Goal: Task Accomplishment & Management: Complete application form

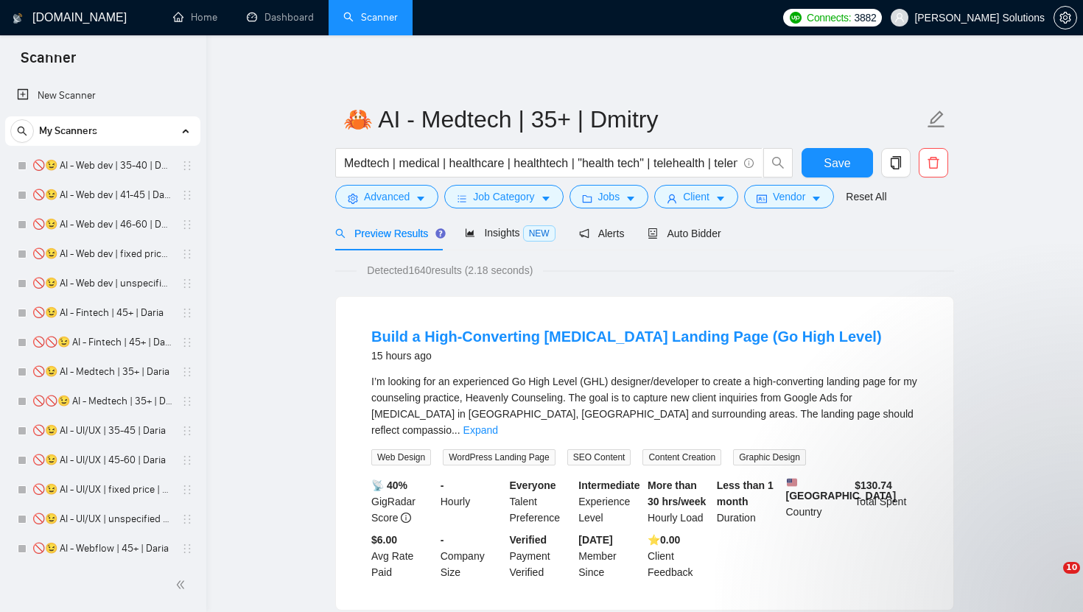
click at [698, 216] on div "Auto Bidder" at bounding box center [684, 233] width 73 height 35
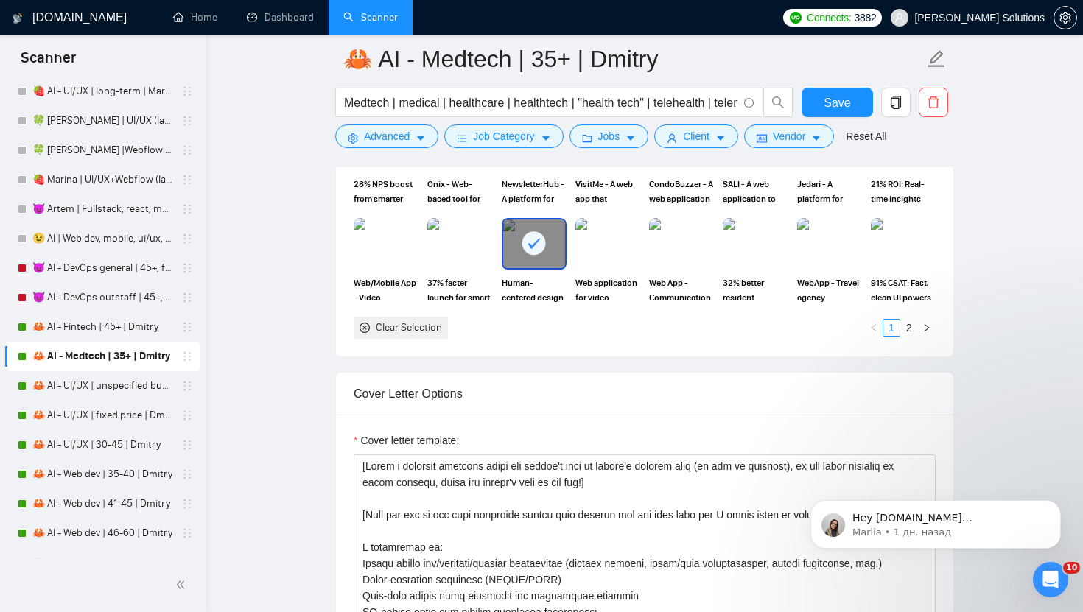
scroll to position [1958, 0]
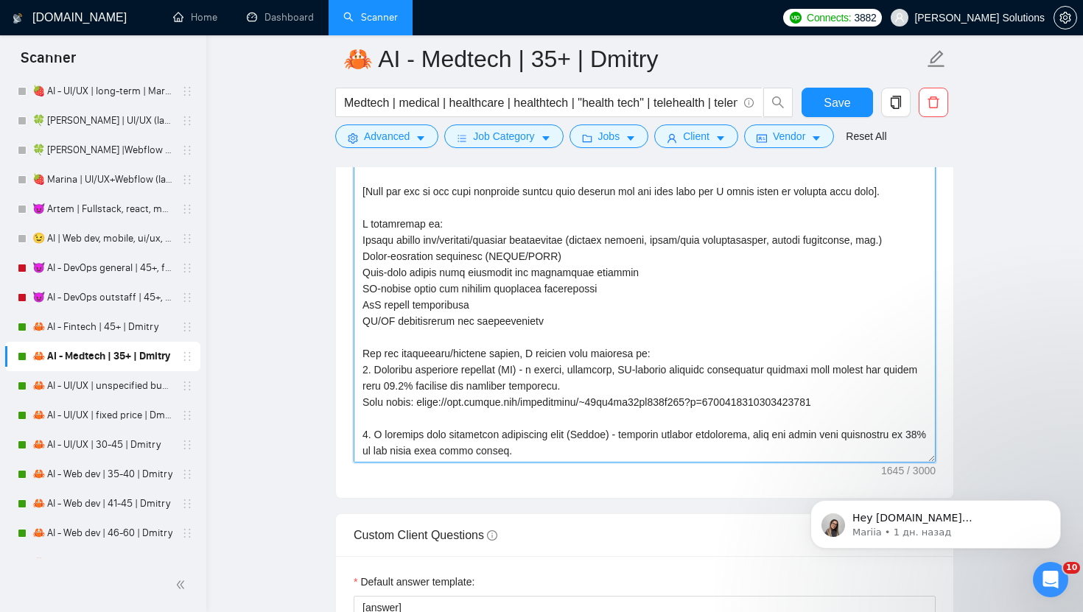
click at [777, 346] on textarea "Cover letter template:" at bounding box center [645, 297] width 582 height 332
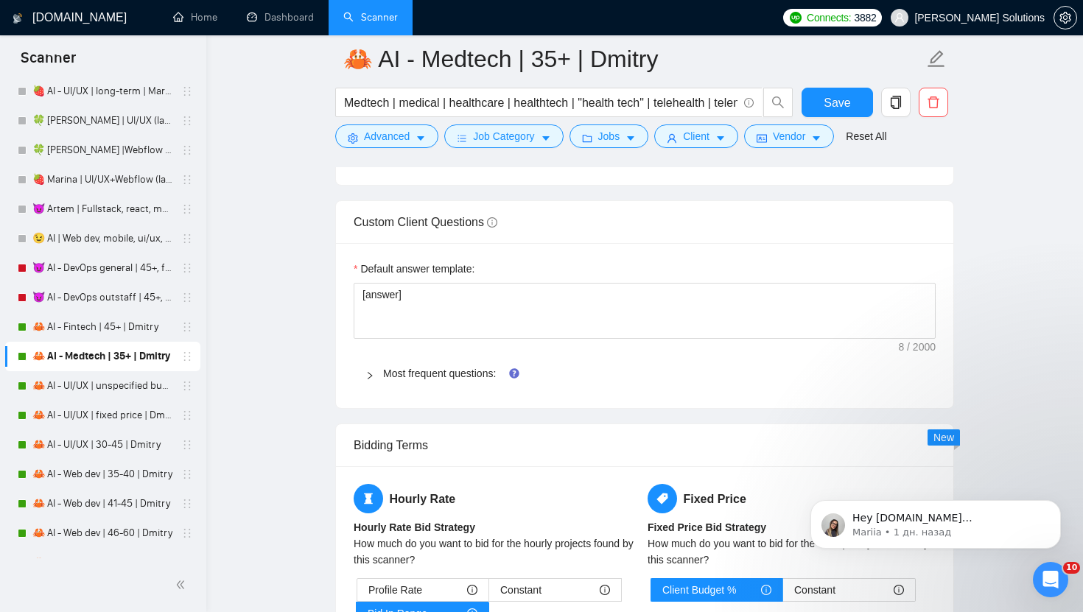
scroll to position [2359, 0]
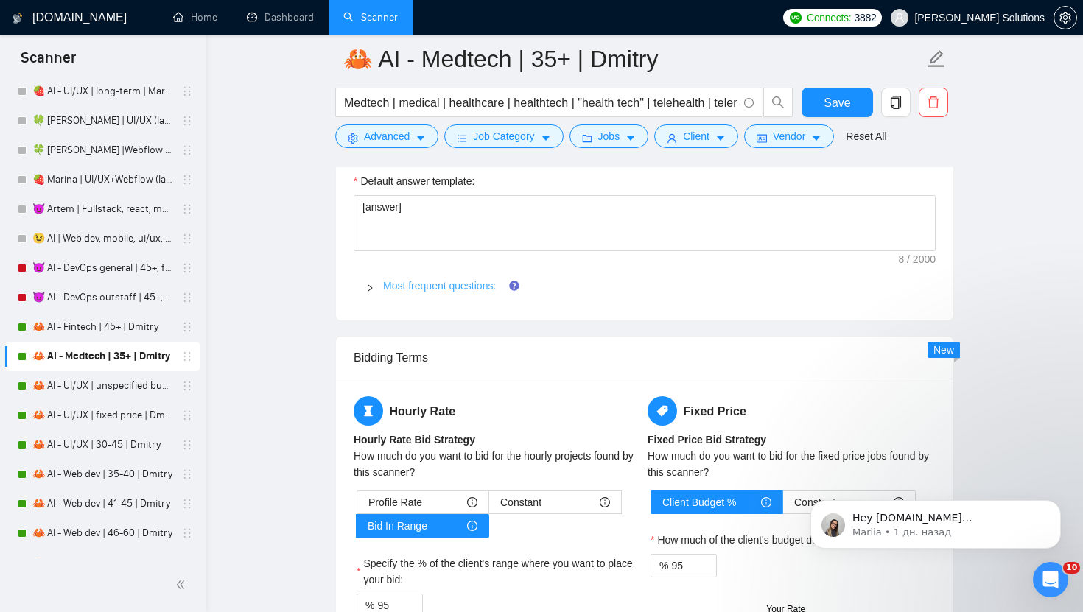
click at [426, 280] on link "Most frequent questions:" at bounding box center [439, 286] width 113 height 12
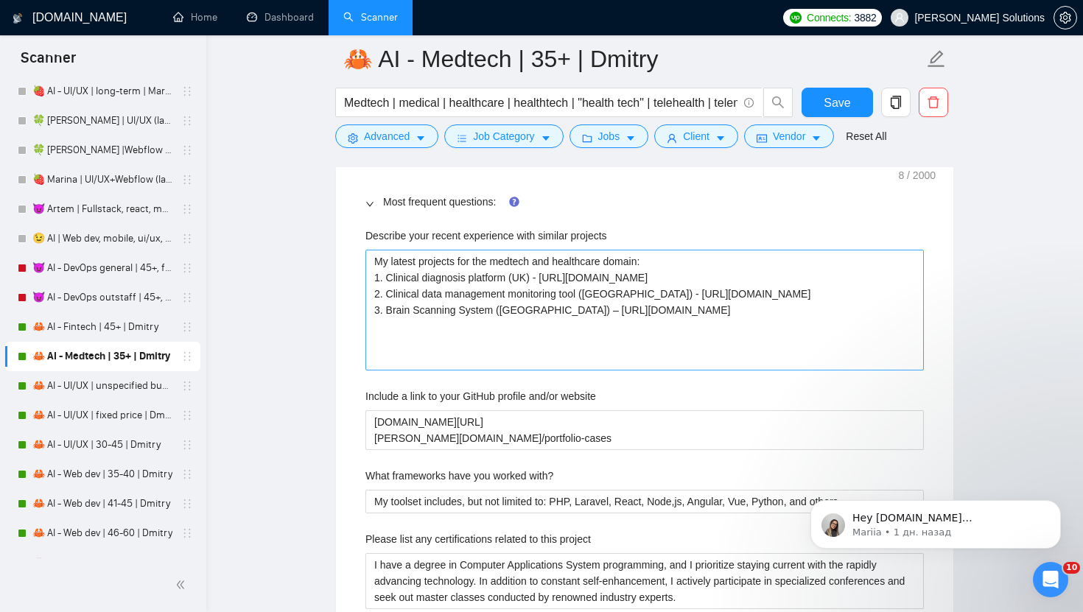
scroll to position [2447, 0]
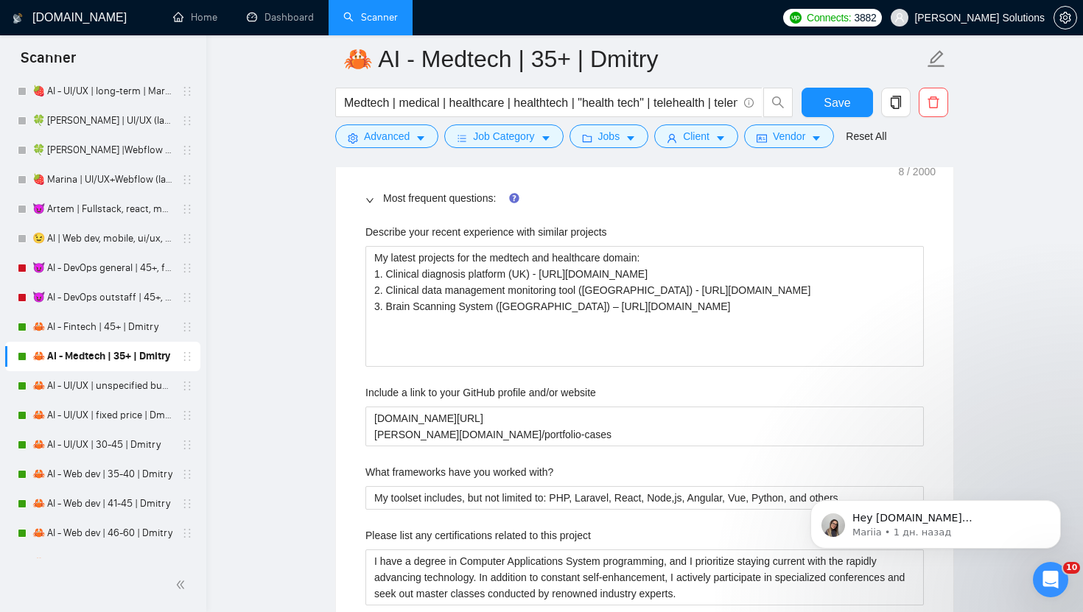
click at [459, 238] on label "Describe your recent experience with similar projects" at bounding box center [486, 232] width 242 height 16
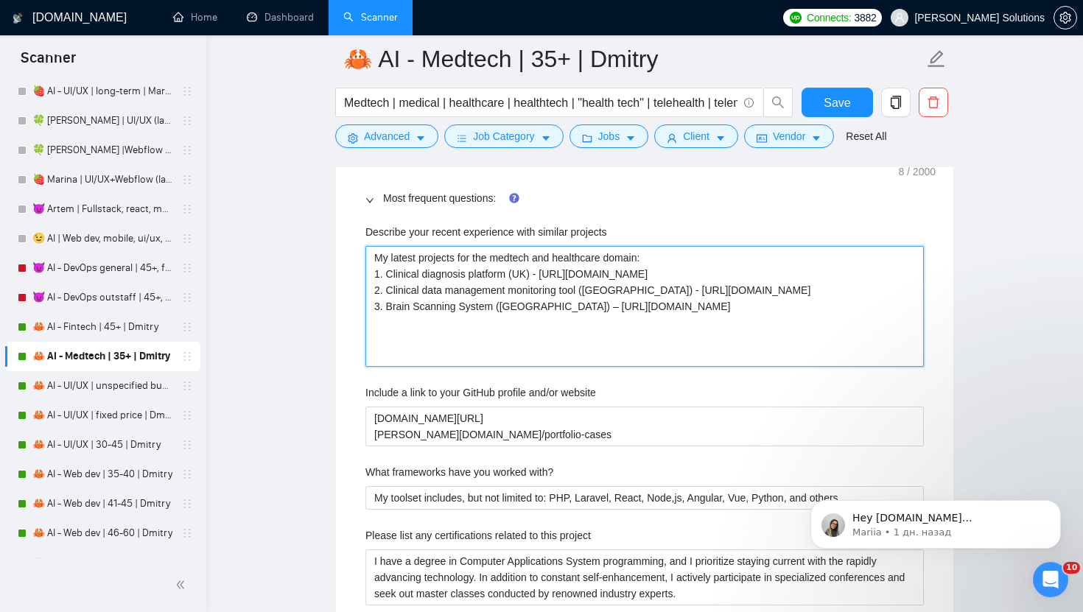
click at [459, 246] on projects "My latest projects for the medtech and healthcare domain: 1. Clinical diagnosis…" at bounding box center [644, 306] width 559 height 121
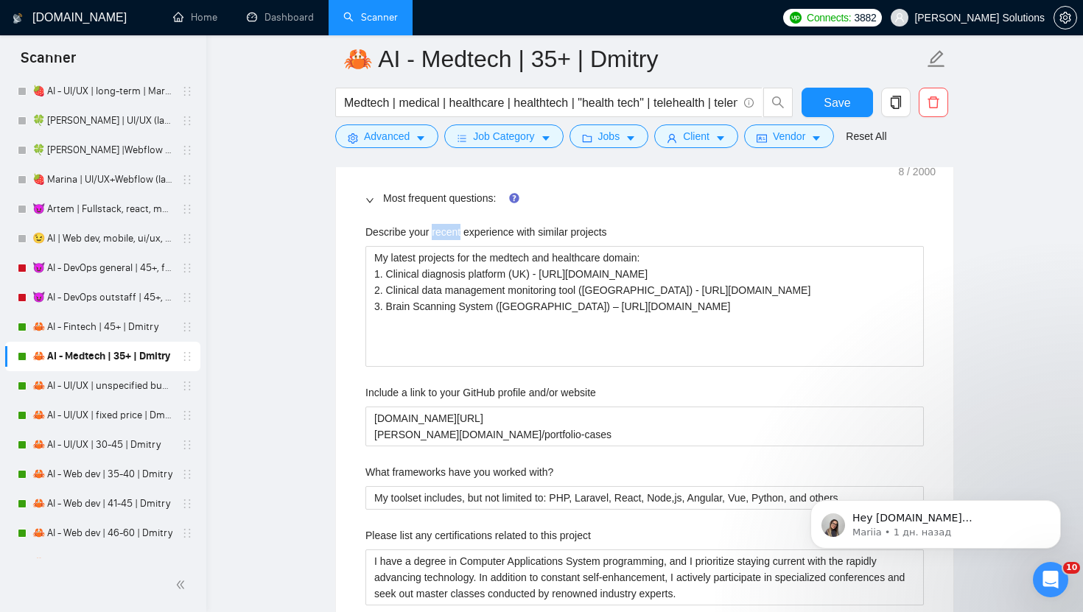
click at [459, 238] on label "Describe your recent experience with similar projects" at bounding box center [486, 232] width 242 height 16
click at [459, 246] on projects "My latest projects for the medtech and healthcare domain: 1. Clinical diagnosis…" at bounding box center [644, 306] width 559 height 121
click at [459, 238] on label "Describe your recent experience with similar projects" at bounding box center [486, 232] width 242 height 16
click at [459, 246] on projects "My latest projects for the medtech and healthcare domain: 1. Clinical diagnosis…" at bounding box center [644, 306] width 559 height 121
copy label "Describe your recent experience with similar projects"
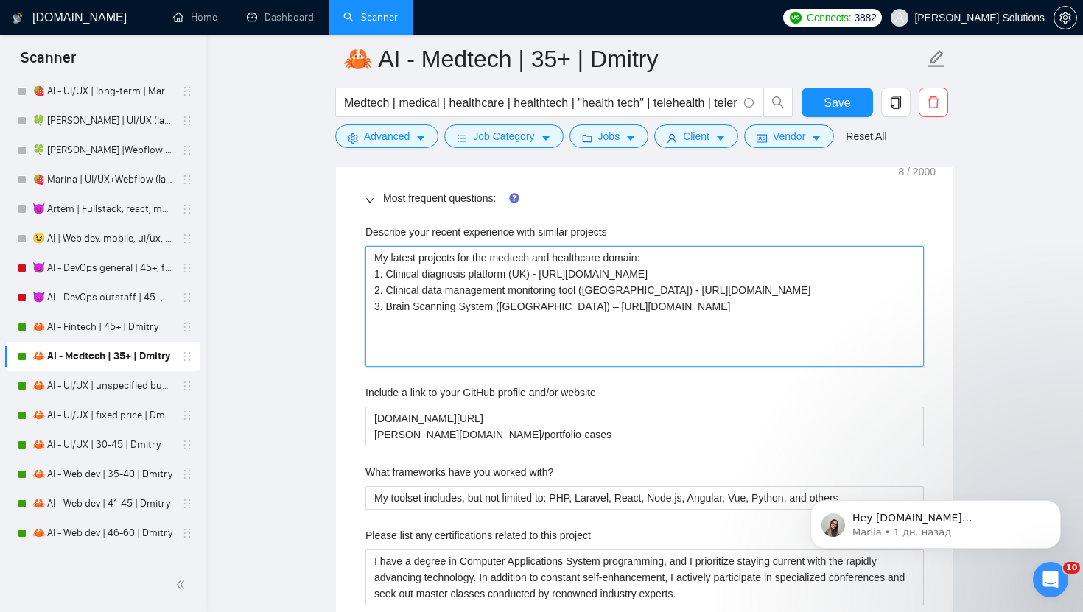
click at [609, 262] on projects "My latest projects for the medtech and healthcare domain: 1. Clinical diagnosis…" at bounding box center [644, 306] width 559 height 121
click at [501, 253] on projects "My latest projects for the medtech and healthcare domain: 1. Clinical diagnosis…" at bounding box center [644, 306] width 559 height 121
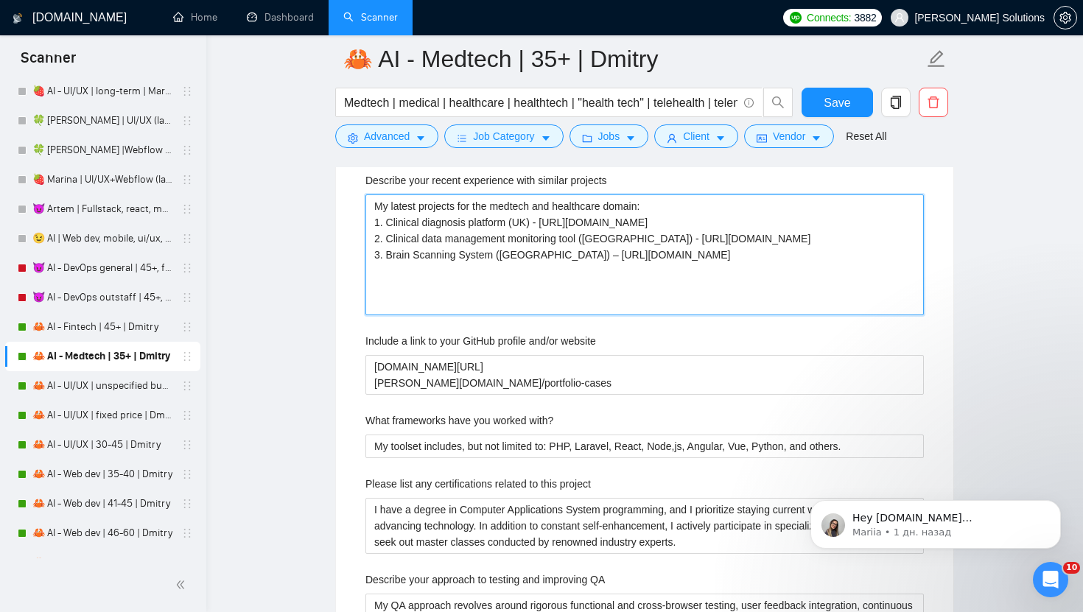
scroll to position [2544, 0]
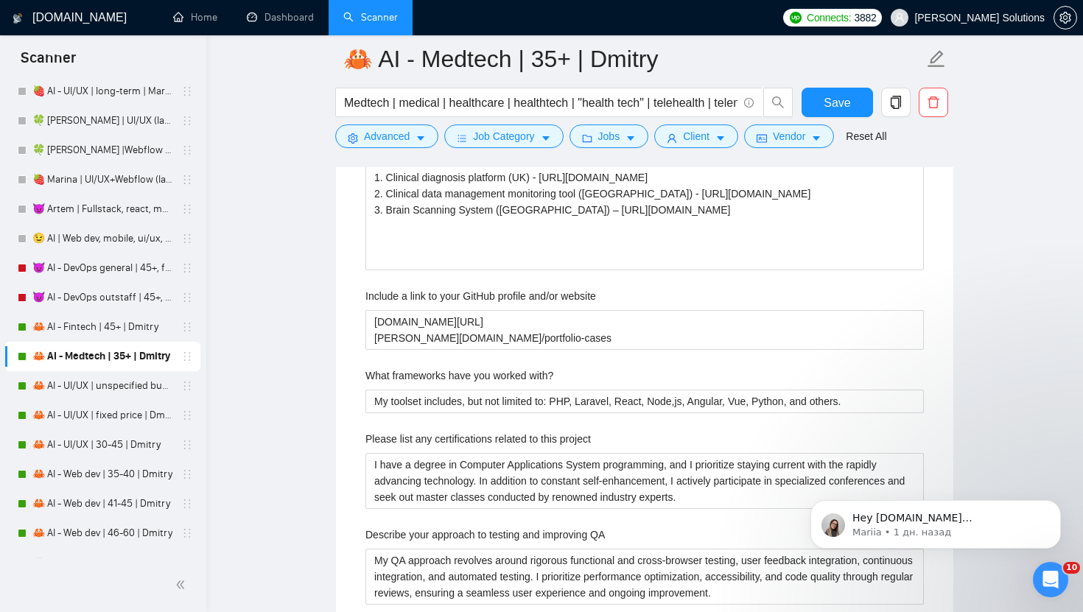
click at [536, 287] on div "Describe your recent experience with similar projects My latest projects for th…" at bounding box center [645, 582] width 582 height 927
click at [536, 296] on label "Include a link to your GitHub profile and/or website" at bounding box center [480, 296] width 231 height 16
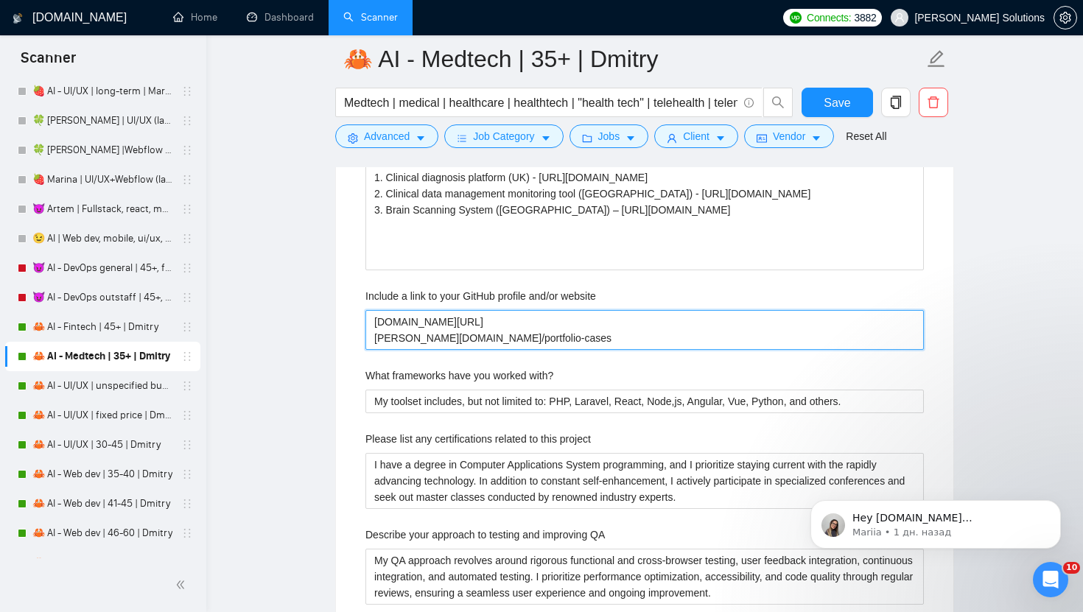
click at [536, 310] on website "[DOMAIN_NAME][URL] [PERSON_NAME][DOMAIN_NAME]/portfolio-cases" at bounding box center [644, 330] width 559 height 40
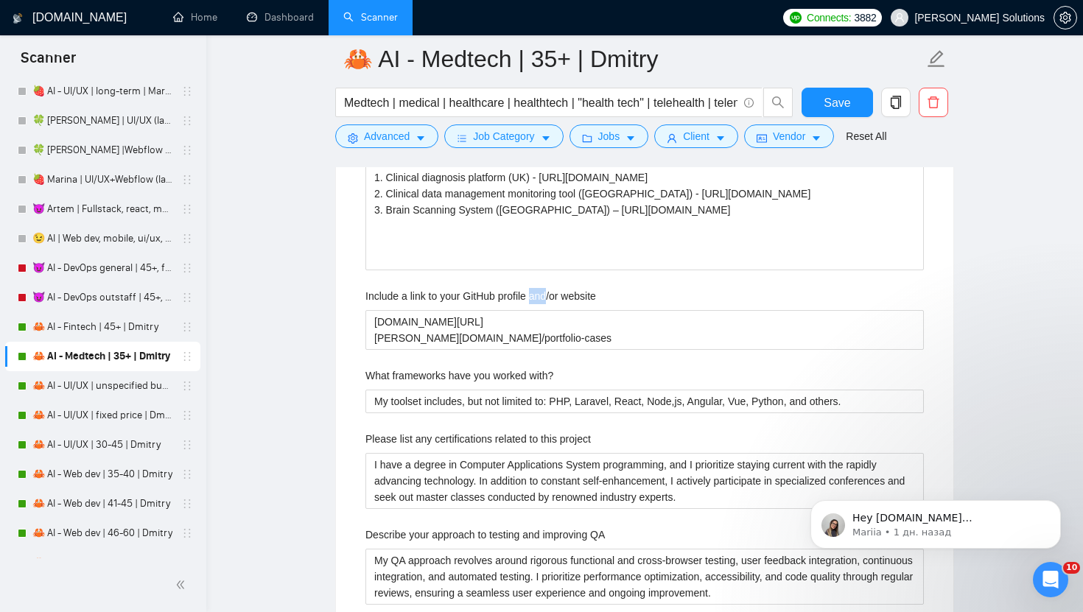
click at [536, 296] on label "Include a link to your GitHub profile and/or website" at bounding box center [480, 296] width 231 height 16
click at [536, 310] on website "[DOMAIN_NAME][URL] [PERSON_NAME][DOMAIN_NAME]/portfolio-cases" at bounding box center [644, 330] width 559 height 40
click at [536, 296] on label "Include a link to your GitHub profile and/or website" at bounding box center [480, 296] width 231 height 16
click at [536, 310] on website "[DOMAIN_NAME][URL] [PERSON_NAME][DOMAIN_NAME]/portfolio-cases" at bounding box center [644, 330] width 559 height 40
copy label "Include a link to your GitHub profile and/or website"
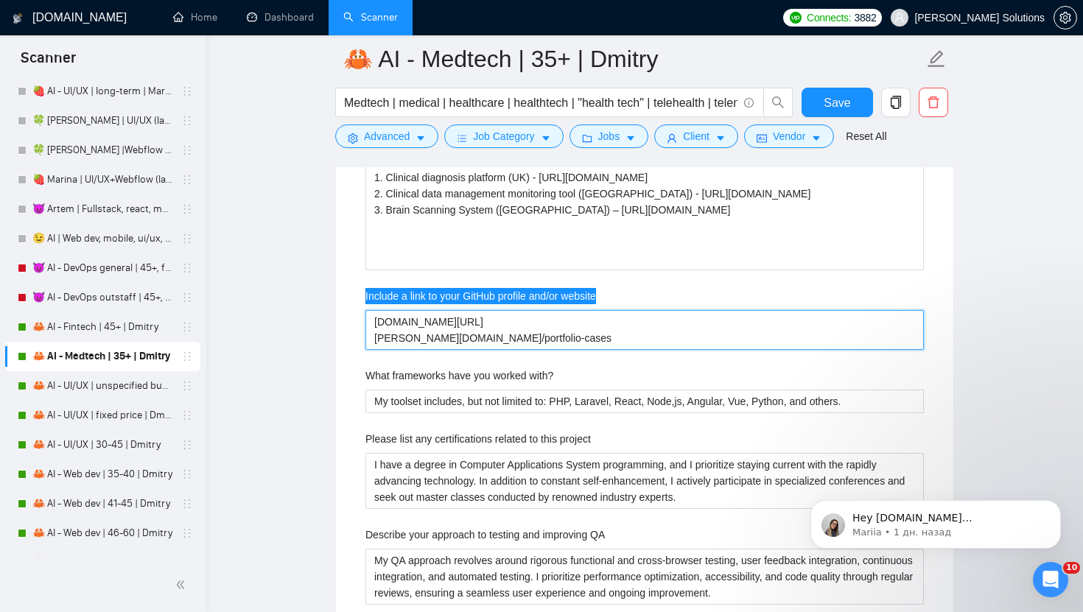
click at [521, 340] on website "[DOMAIN_NAME][URL] [PERSON_NAME][DOMAIN_NAME]/portfolio-cases" at bounding box center [644, 330] width 559 height 40
click at [539, 343] on website "[DOMAIN_NAME][URL] [PERSON_NAME][DOMAIN_NAME]/portfolio-cases" at bounding box center [644, 330] width 559 height 40
drag, startPoint x: 539, startPoint y: 343, endPoint x: 298, endPoint y: 304, distance: 244.1
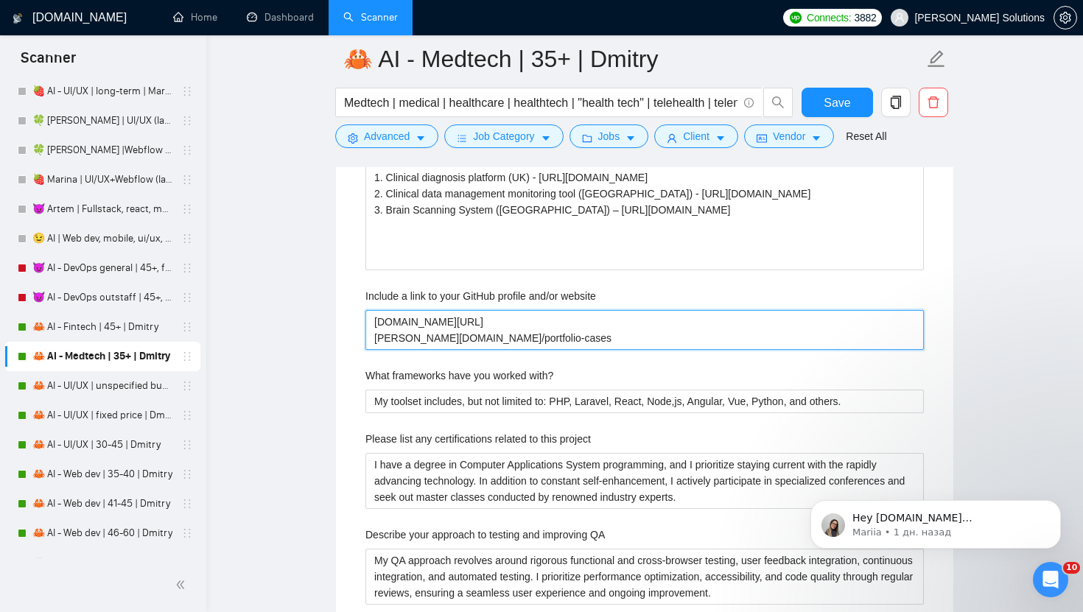
click at [298, 304] on main "🦀 AI - Medtech | 35+ | Dmitry Medtech | medical | healthcare | healthtech | "he…" at bounding box center [645, 251] width 830 height 5473
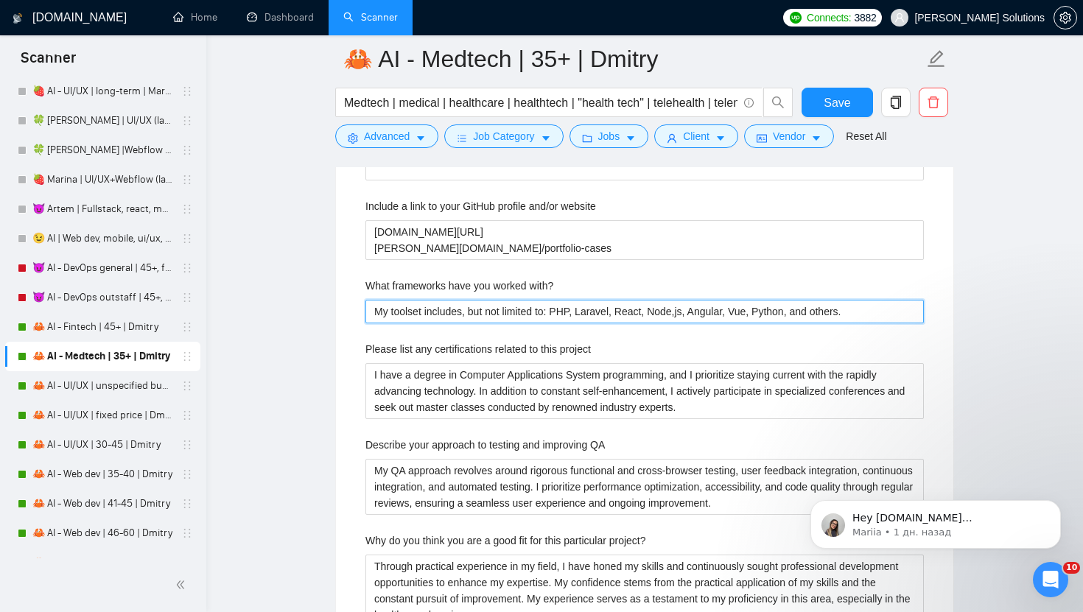
click at [623, 313] on with\? "My toolset includes, but not limited to: PHP, Laravel, React, Node,js, Angular,…" at bounding box center [644, 312] width 559 height 24
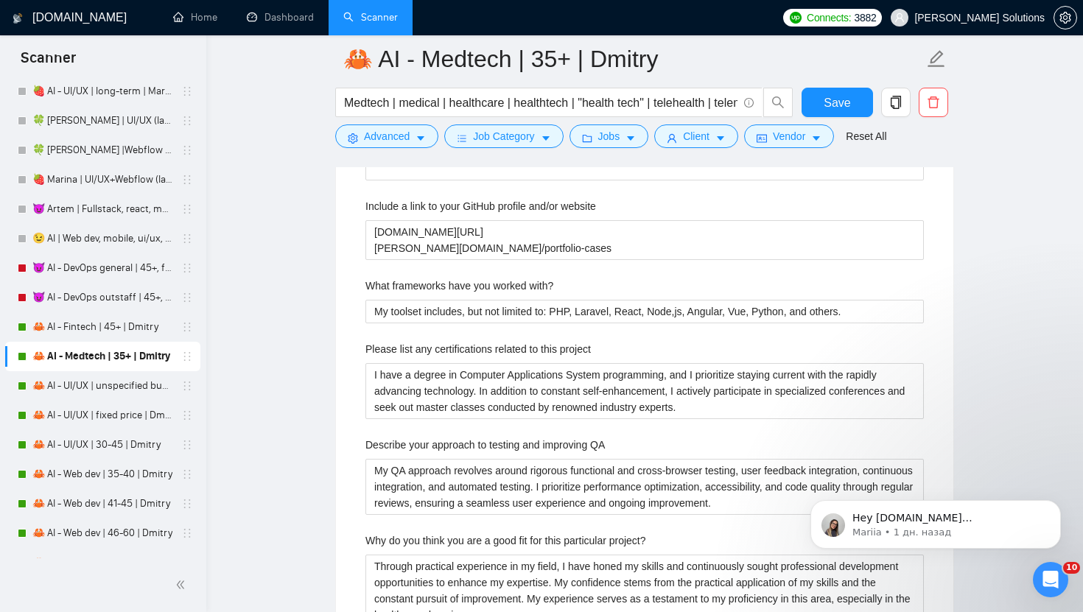
click at [459, 284] on label "What frameworks have you worked with?" at bounding box center [459, 286] width 188 height 16
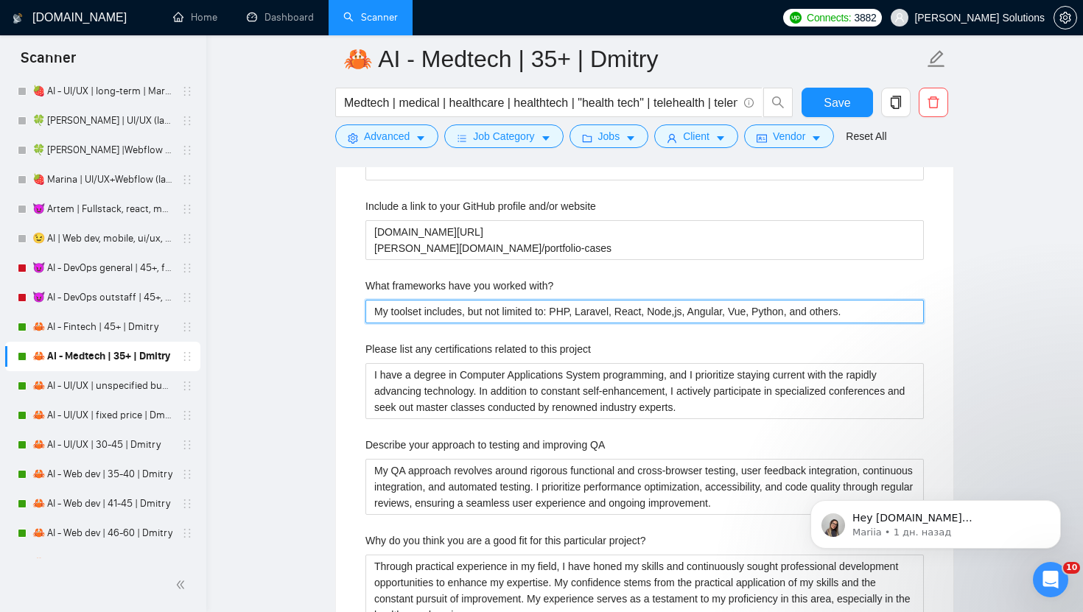
click at [459, 300] on with\? "My toolset includes, but not limited to: PHP, Laravel, React, Node,js, Angular,…" at bounding box center [644, 312] width 559 height 24
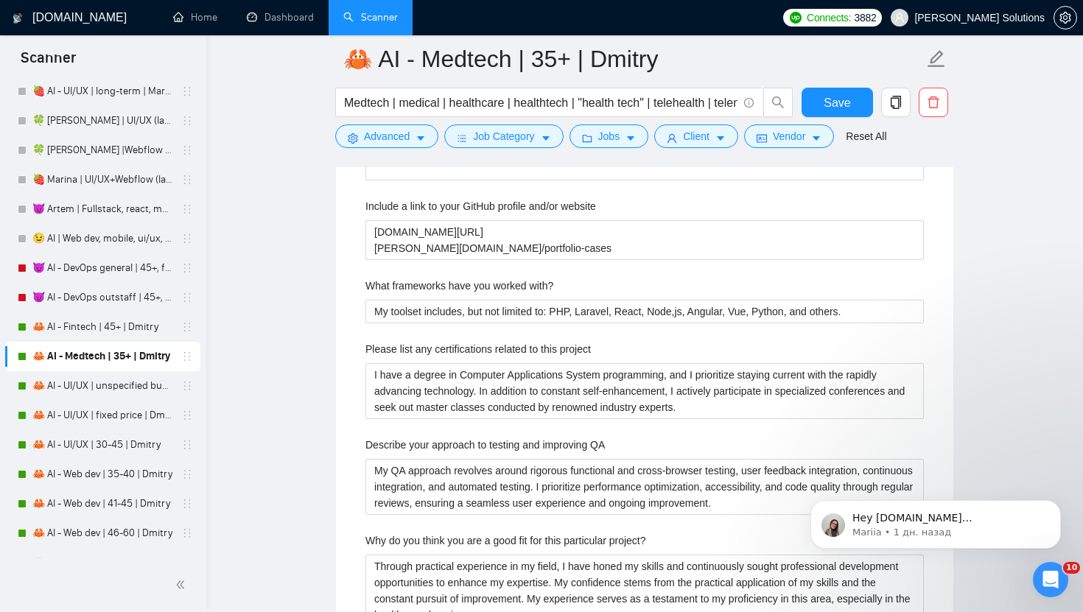
click at [459, 284] on label "What frameworks have you worked with?" at bounding box center [459, 286] width 188 height 16
click at [459, 300] on with\? "My toolset includes, but not limited to: PHP, Laravel, React, Node,js, Angular,…" at bounding box center [644, 312] width 559 height 24
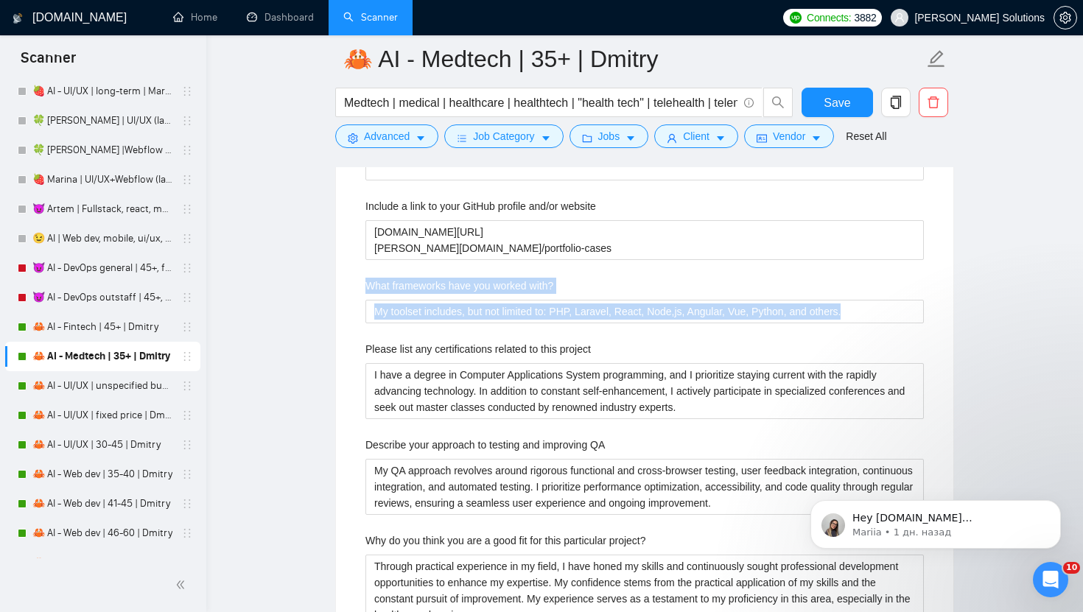
click at [459, 284] on label "What frameworks have you worked with?" at bounding box center [459, 286] width 188 height 16
click at [459, 300] on with\? "My toolset includes, but not limited to: PHP, Laravel, React, Node,js, Angular,…" at bounding box center [644, 312] width 559 height 24
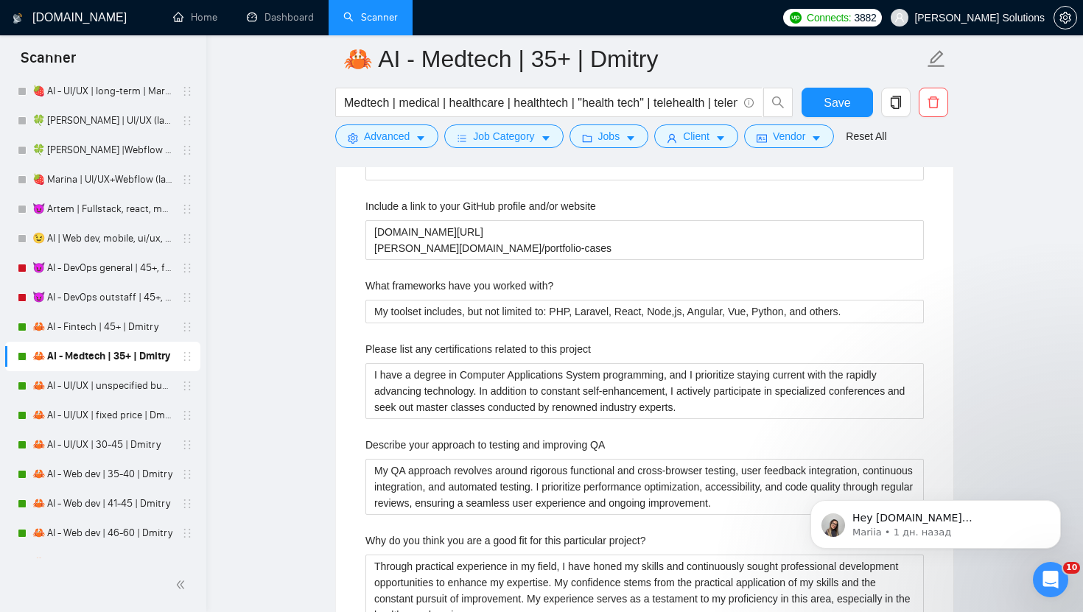
click at [467, 287] on label "What frameworks have you worked with?" at bounding box center [459, 286] width 188 height 16
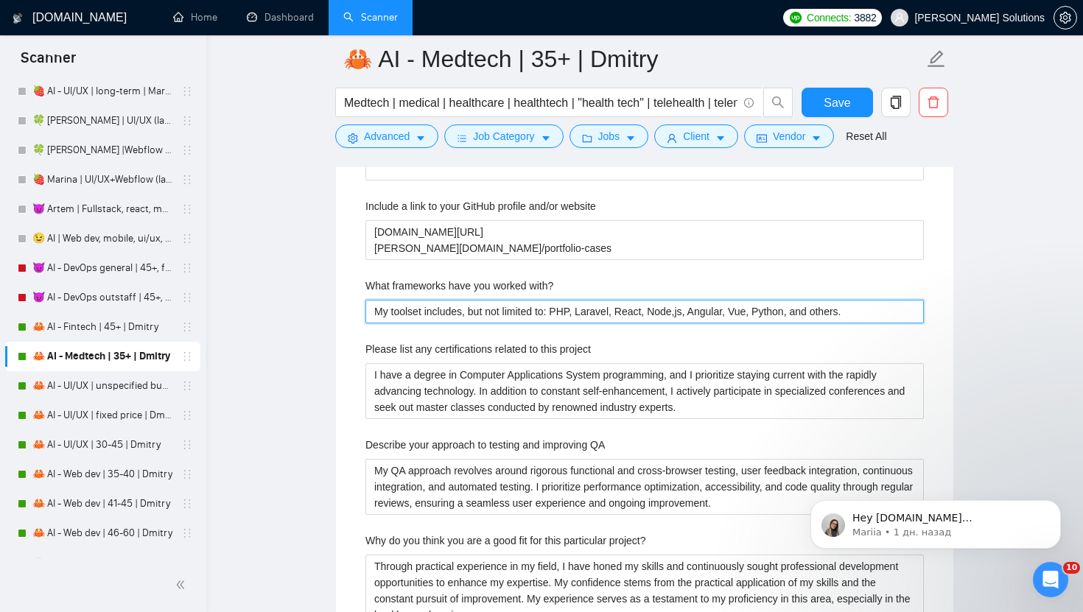
click at [467, 300] on with\? "My toolset includes, but not limited to: PHP, Laravel, React, Node,js, Angular,…" at bounding box center [644, 312] width 559 height 24
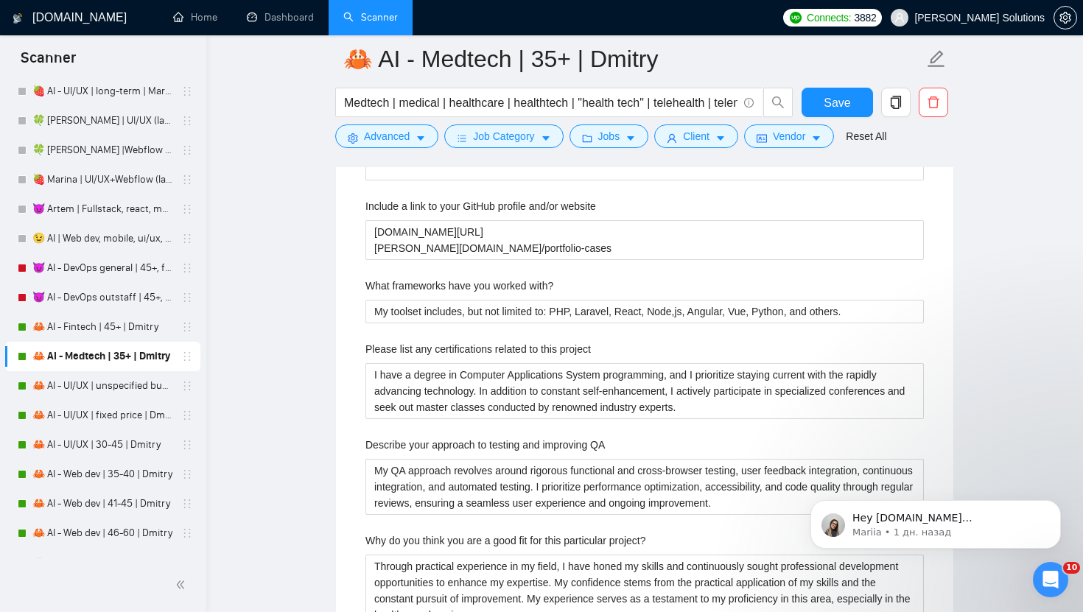
click at [467, 287] on label "What frameworks have you worked with?" at bounding box center [459, 286] width 188 height 16
click at [467, 300] on with\? "My toolset includes, but not limited to: PHP, Laravel, React, Node,js, Angular,…" at bounding box center [644, 312] width 559 height 24
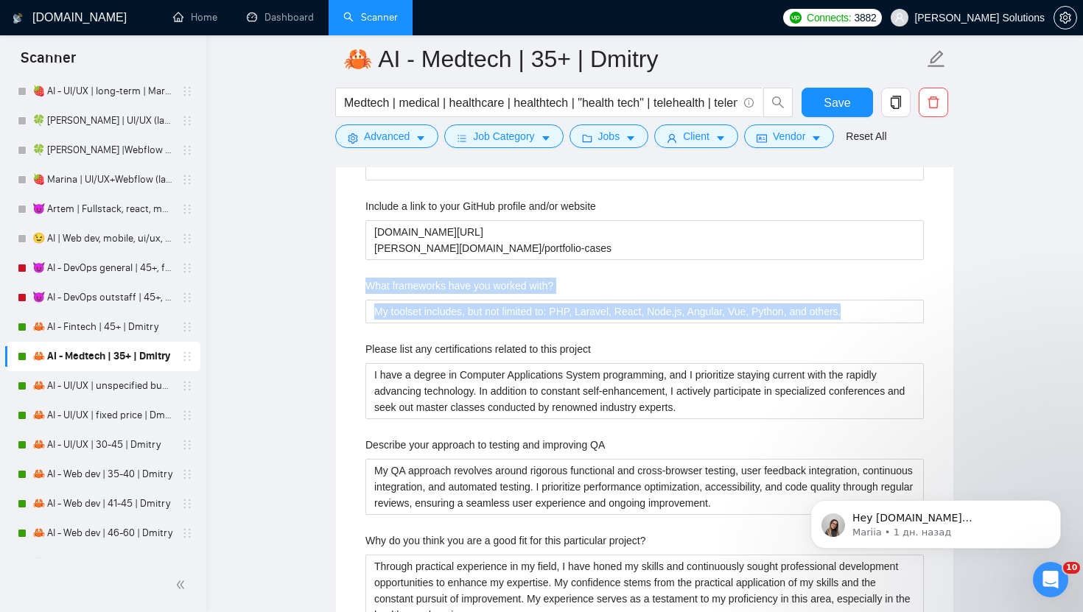
click at [467, 287] on label "What frameworks have you worked with?" at bounding box center [459, 286] width 188 height 16
click at [467, 300] on with\? "My toolset includes, but not limited to: PHP, Laravel, React, Node,js, Angular,…" at bounding box center [644, 312] width 559 height 24
click at [466, 279] on label "What frameworks have you worked with?" at bounding box center [459, 286] width 188 height 16
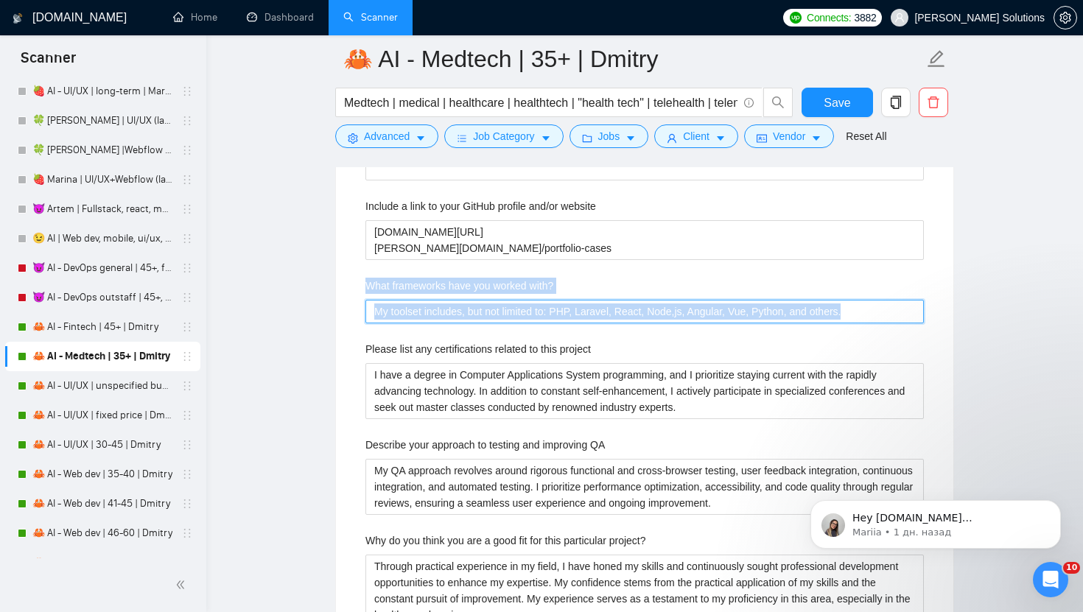
click at [466, 300] on with\? "My toolset includes, but not limited to: PHP, Laravel, React, Node,js, Angular,…" at bounding box center [644, 312] width 559 height 24
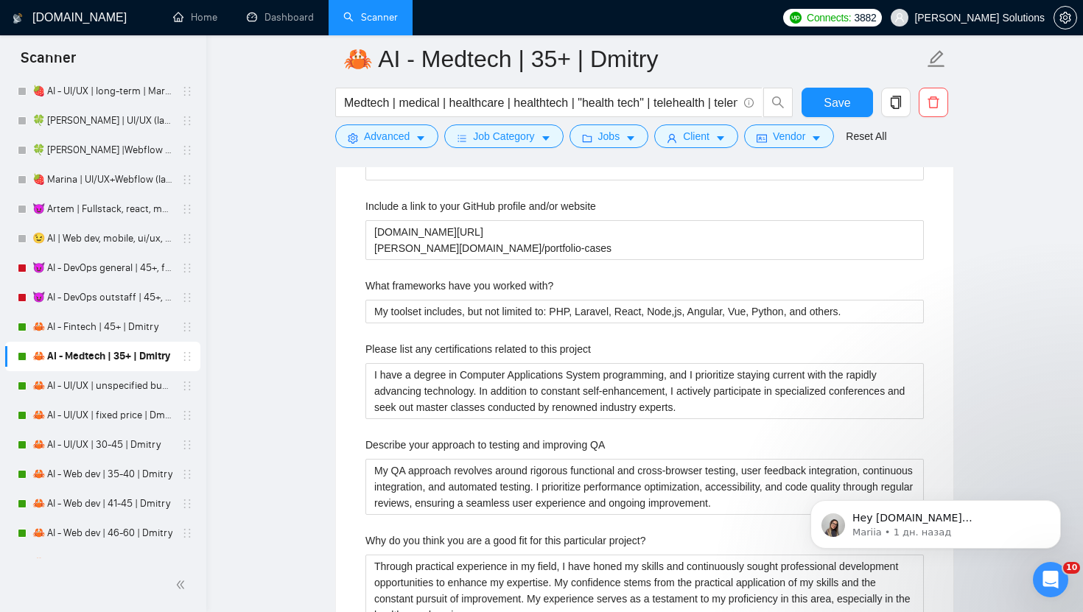
click at [466, 279] on label "What frameworks have you worked with?" at bounding box center [459, 286] width 188 height 16
click at [466, 300] on with\? "My toolset includes, but not limited to: PHP, Laravel, React, Node,js, Angular,…" at bounding box center [644, 312] width 559 height 24
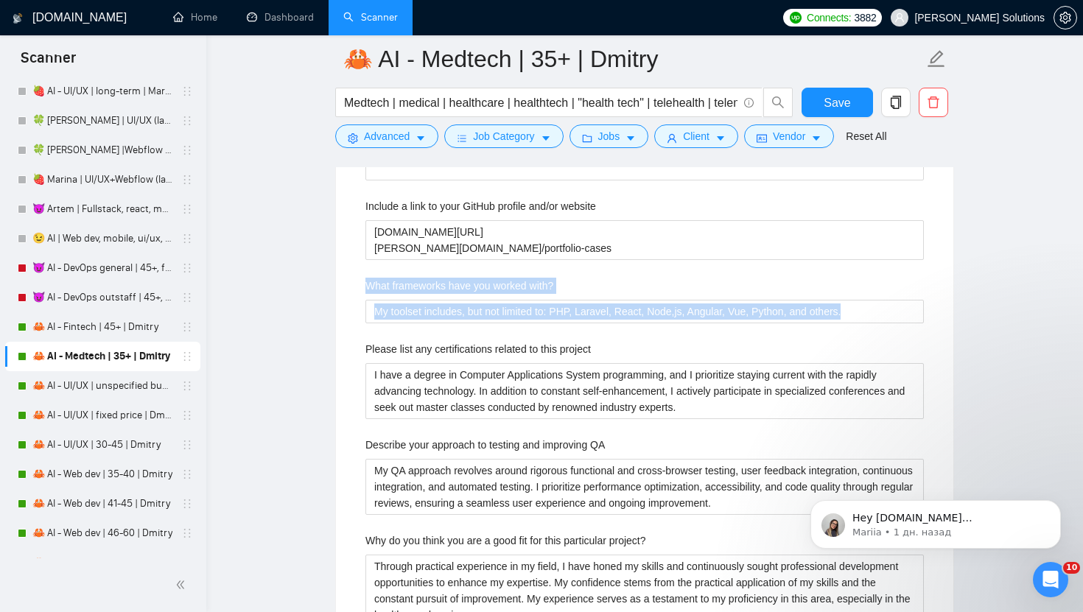
click at [466, 279] on label "What frameworks have you worked with?" at bounding box center [459, 286] width 188 height 16
click at [466, 300] on with\? "My toolset includes, but not limited to: PHP, Laravel, React, Node,js, Angular,…" at bounding box center [644, 312] width 559 height 24
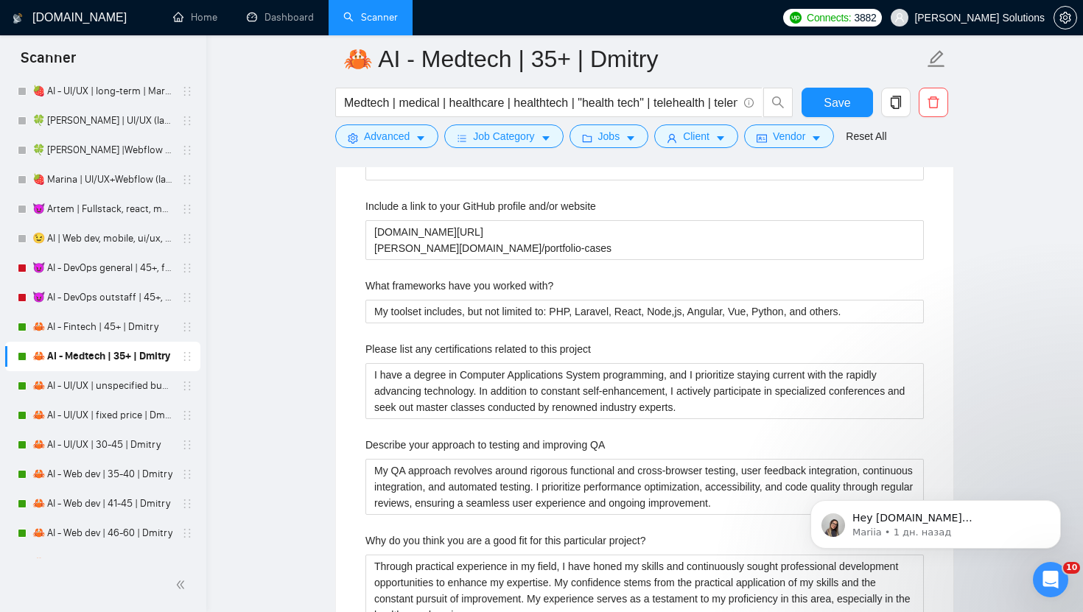
click at [489, 284] on label "What frameworks have you worked with?" at bounding box center [459, 286] width 188 height 16
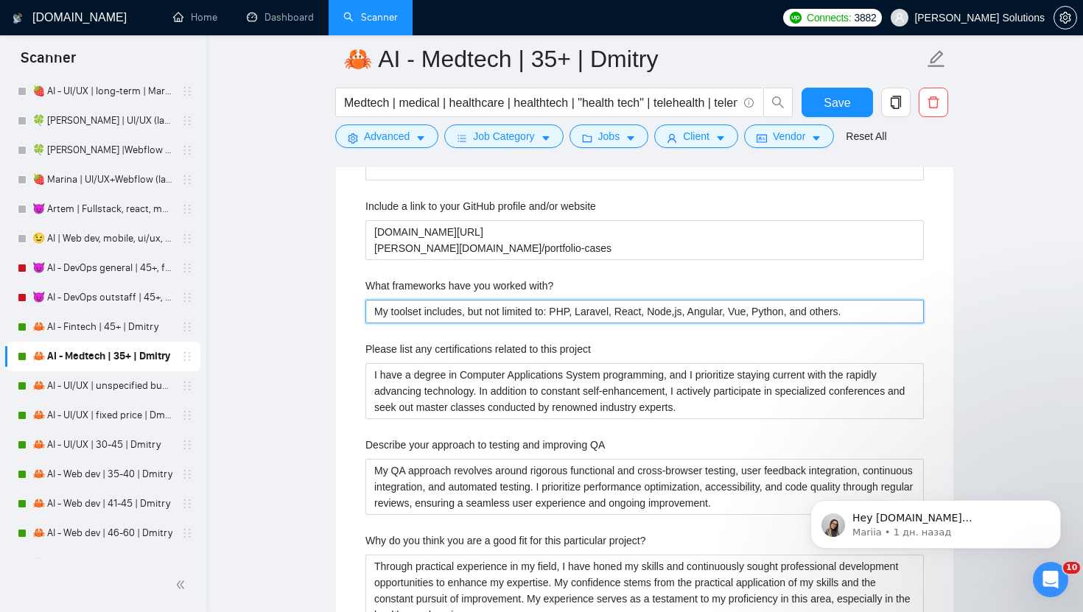
click at [489, 300] on with\? "My toolset includes, but not limited to: PHP, Laravel, React, Node,js, Angular,…" at bounding box center [644, 312] width 559 height 24
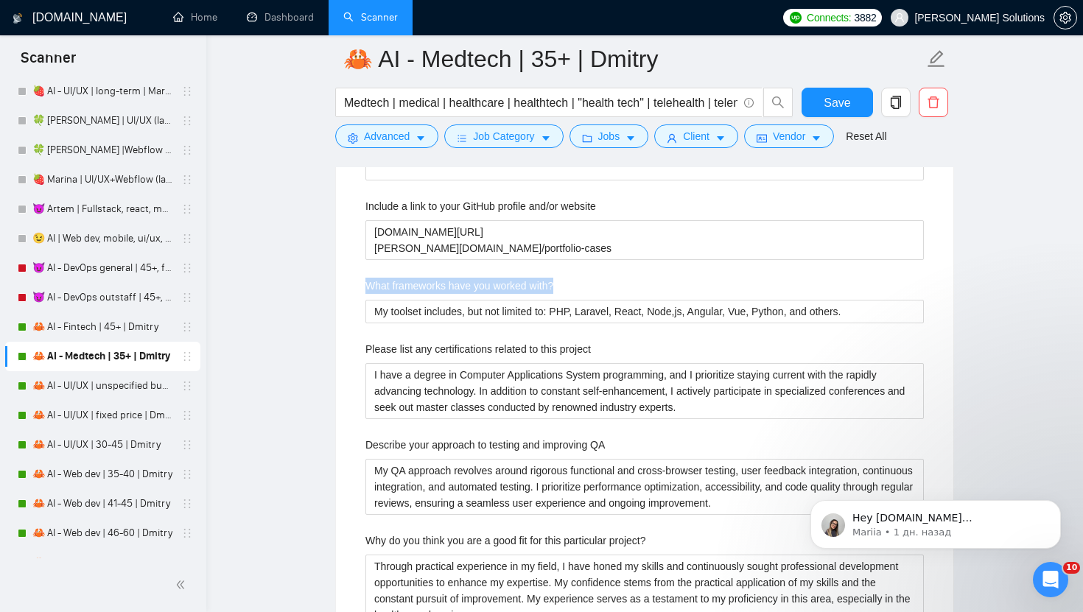
copy label "What frameworks have you worked with?"
drag, startPoint x: 575, startPoint y: 285, endPoint x: 323, endPoint y: 290, distance: 251.3
click at [323, 290] on main "🦀 AI - Medtech | 35+ | Dmitry Medtech | medical | healthcare | healthtech | "he…" at bounding box center [645, 162] width 830 height 5473
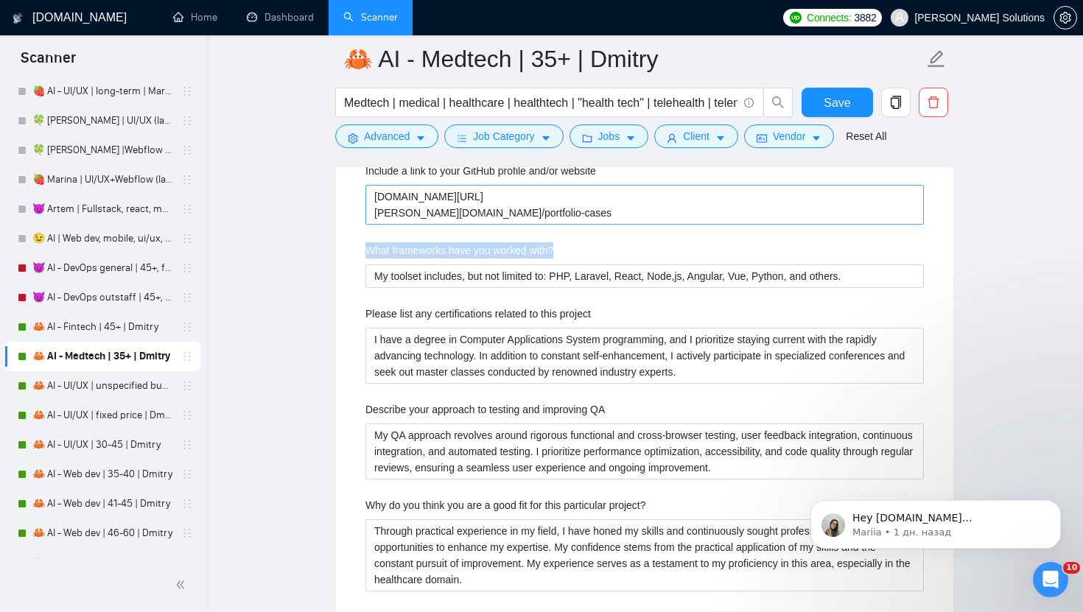
scroll to position [2676, 0]
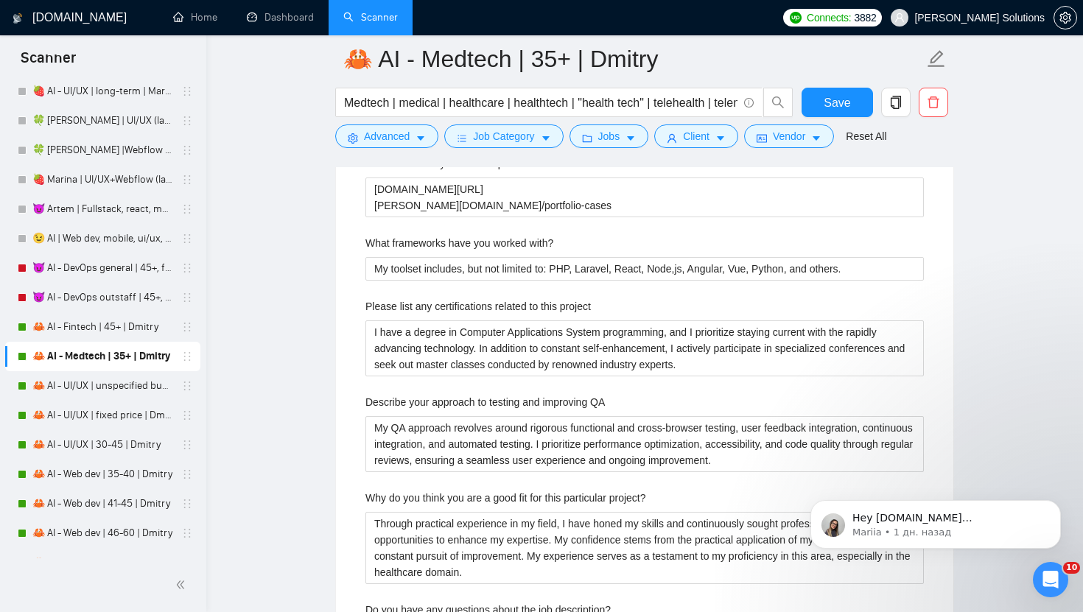
click at [591, 299] on label "Please list any certifications related to this project" at bounding box center [477, 306] width 225 height 16
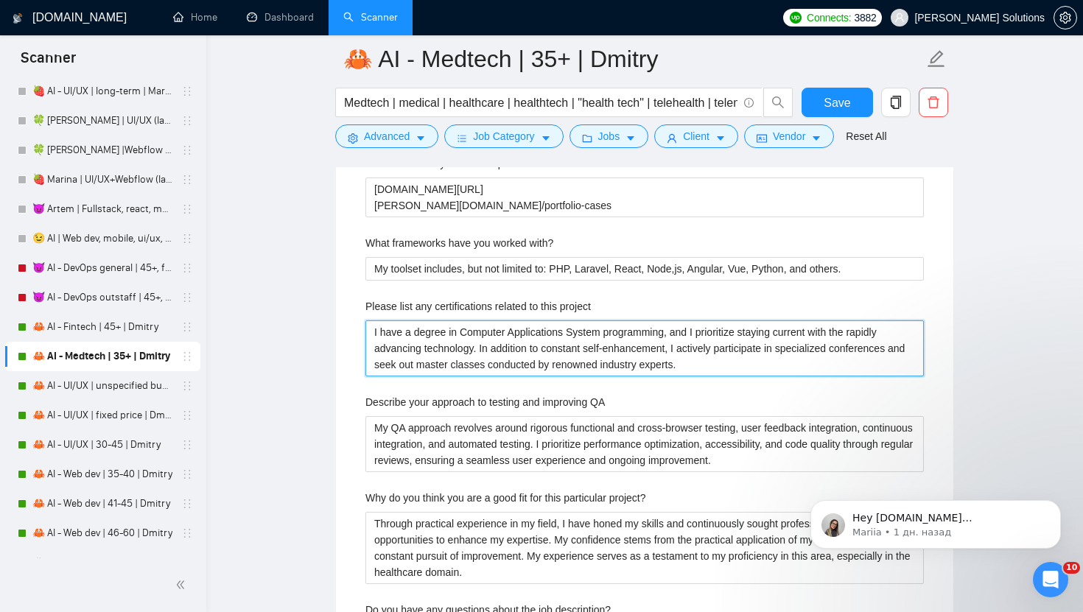
click at [602, 321] on project "I have a degree in Computer Applications System programming, and I prioritize s…" at bounding box center [644, 349] width 559 height 56
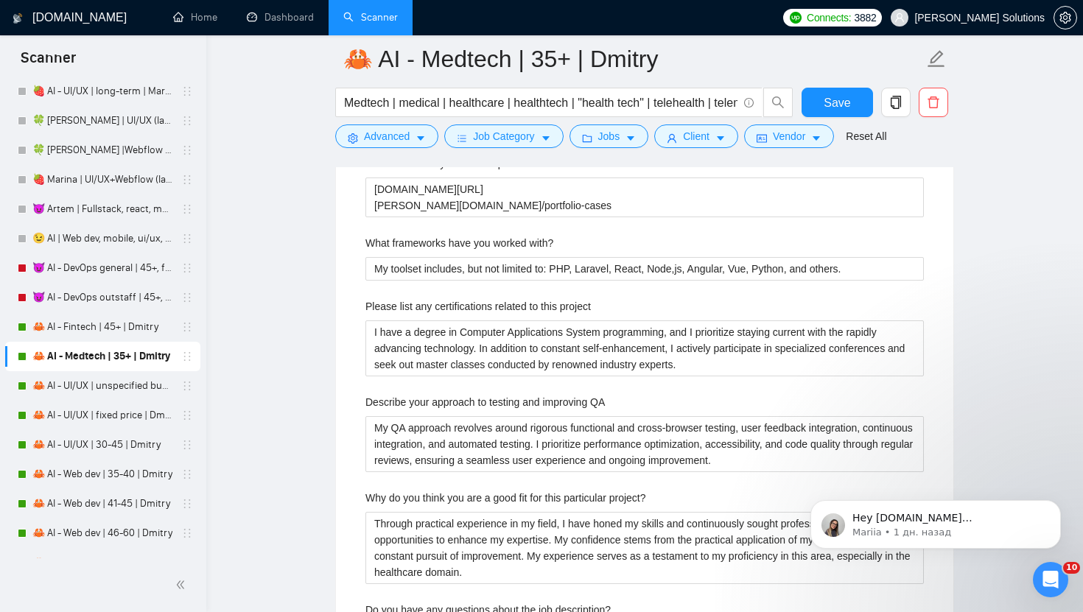
click at [591, 299] on label "Please list any certifications related to this project" at bounding box center [477, 306] width 225 height 16
click at [602, 321] on project "I have a degree in Computer Applications System programming, and I prioritize s…" at bounding box center [644, 349] width 559 height 56
click at [591, 299] on label "Please list any certifications related to this project" at bounding box center [477, 306] width 225 height 16
click at [602, 321] on project "I have a degree in Computer Applications System programming, and I prioritize s…" at bounding box center [644, 349] width 559 height 56
copy label "Please list any certifications related to this project"
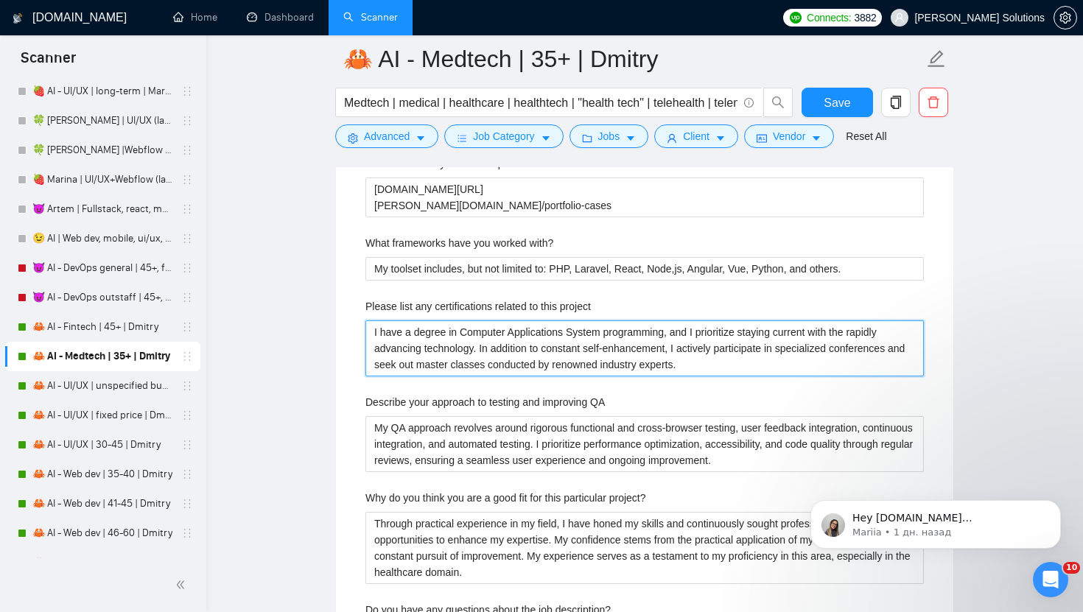
click at [570, 337] on project "I have a degree in Computer Applications System programming, and I prioritize s…" at bounding box center [644, 349] width 559 height 56
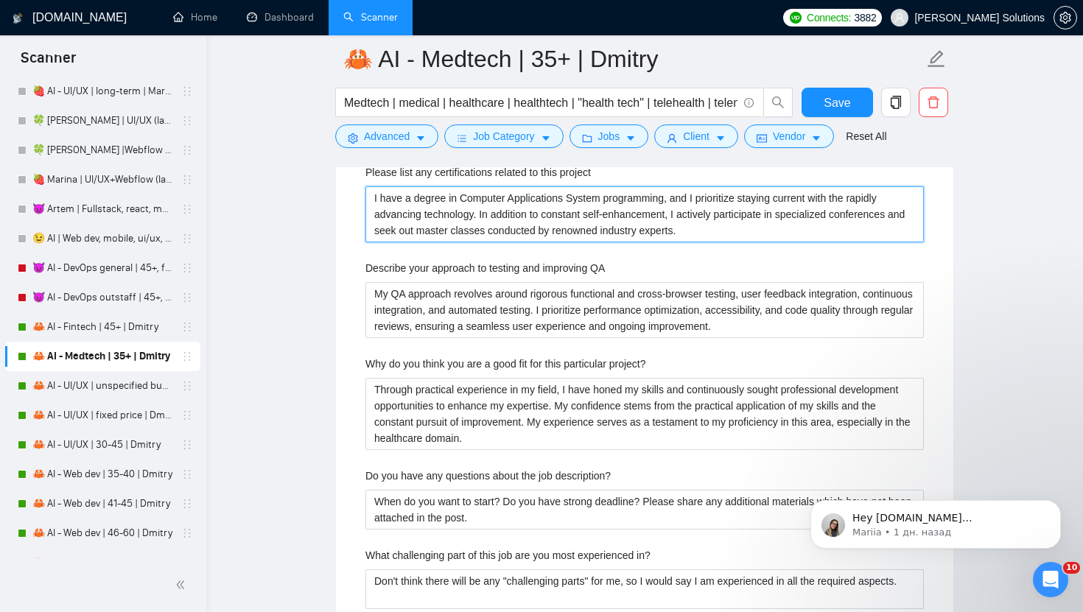
scroll to position [2871, 0]
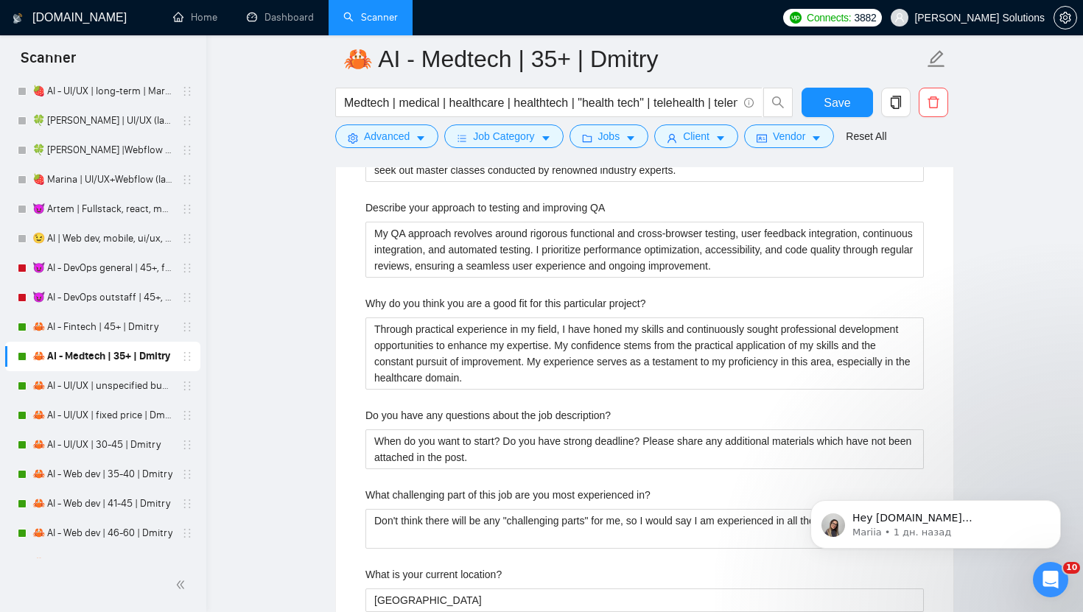
click at [568, 211] on label "Describe your approach to testing and improving QA" at bounding box center [484, 208] width 239 height 16
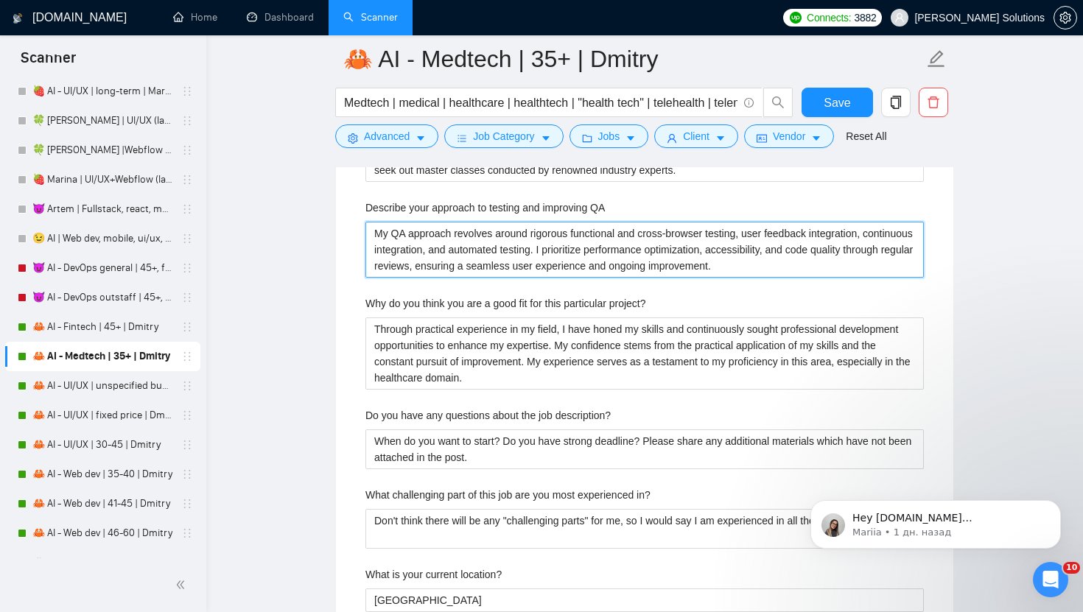
click at [568, 222] on QA "My QA approach revolves around rigorous functional and cross-browser testing, u…" at bounding box center [644, 250] width 559 height 56
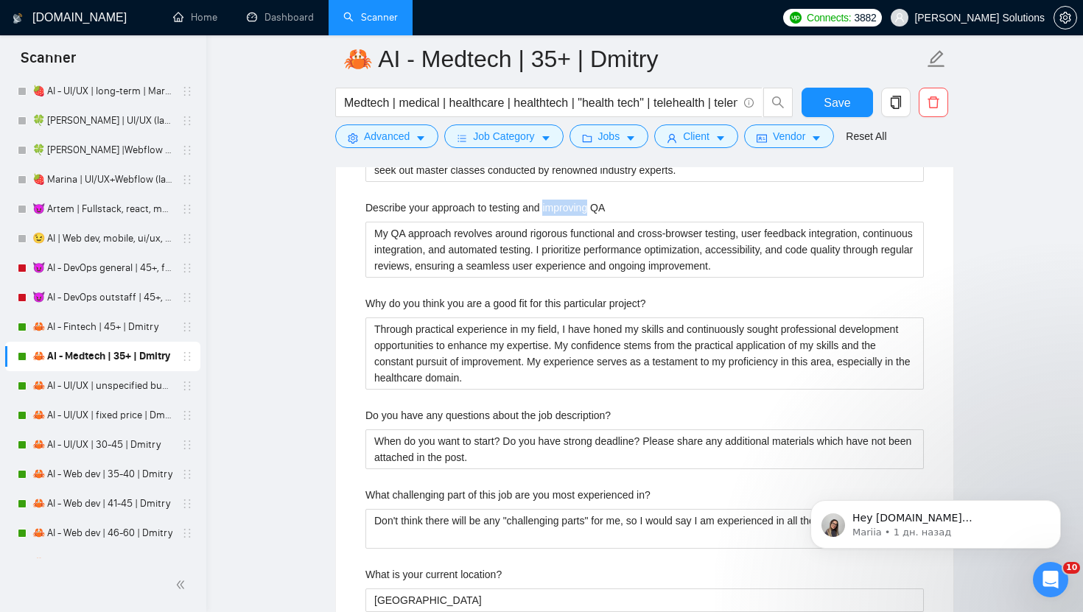
click at [568, 211] on label "Describe your approach to testing and improving QA" at bounding box center [484, 208] width 239 height 16
click at [568, 222] on QA "My QA approach revolves around rigorous functional and cross-browser testing, u…" at bounding box center [644, 250] width 559 height 56
click at [568, 211] on label "Describe your approach to testing and improving QA" at bounding box center [484, 208] width 239 height 16
click at [568, 222] on QA "My QA approach revolves around rigorous functional and cross-browser testing, u…" at bounding box center [644, 250] width 559 height 56
copy label "Describe your approach to testing and improving QA"
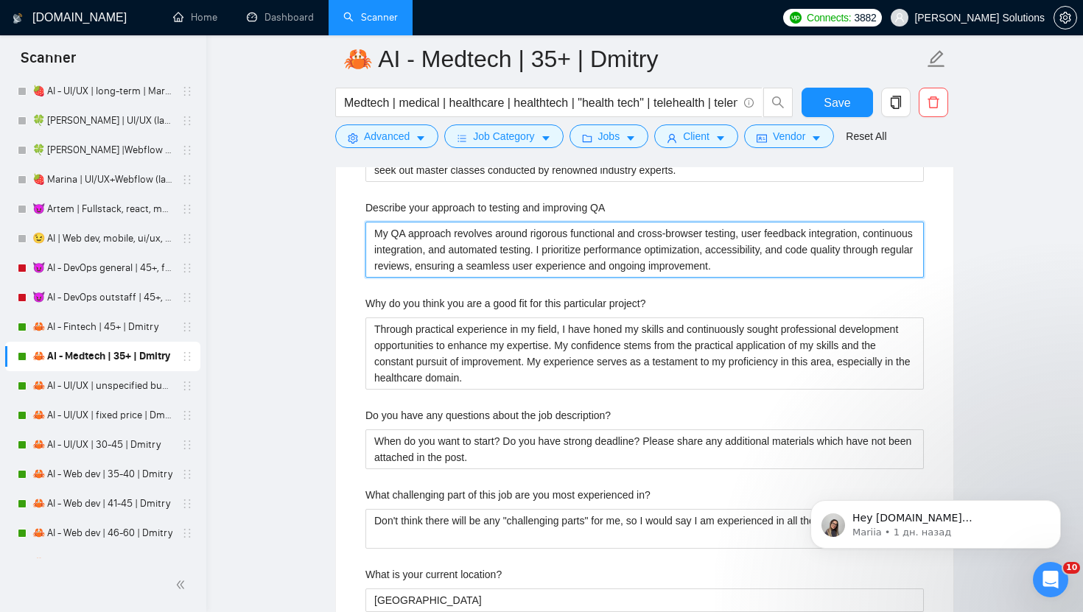
click at [605, 264] on QA "My QA approach revolves around rigorous functional and cross-browser testing, u…" at bounding box center [644, 250] width 559 height 56
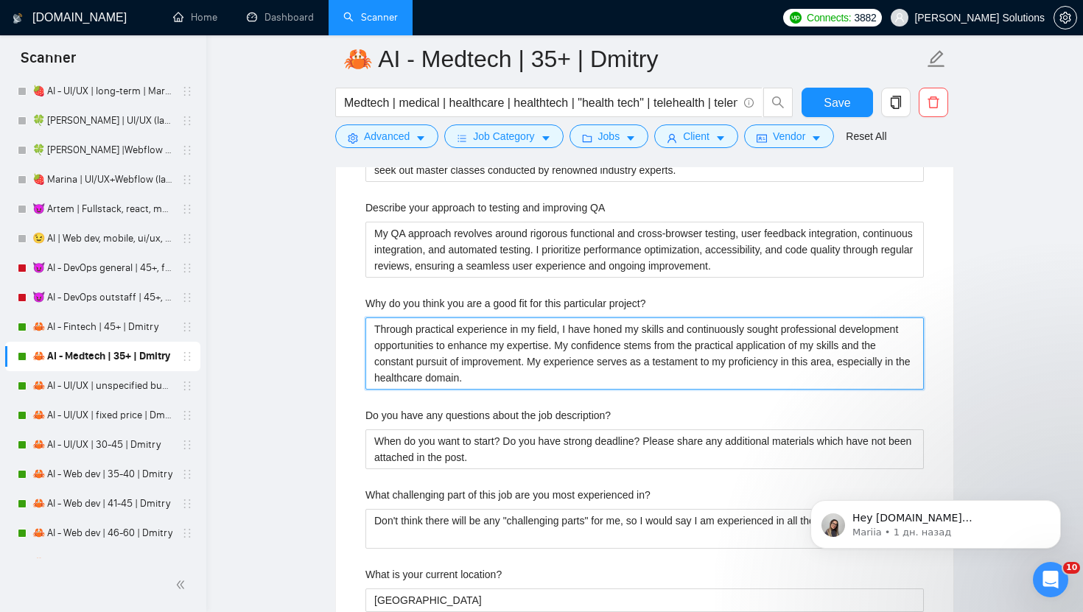
click at [532, 345] on project\? "Through practical experience in my field, I have honed my skills and continuous…" at bounding box center [644, 354] width 559 height 72
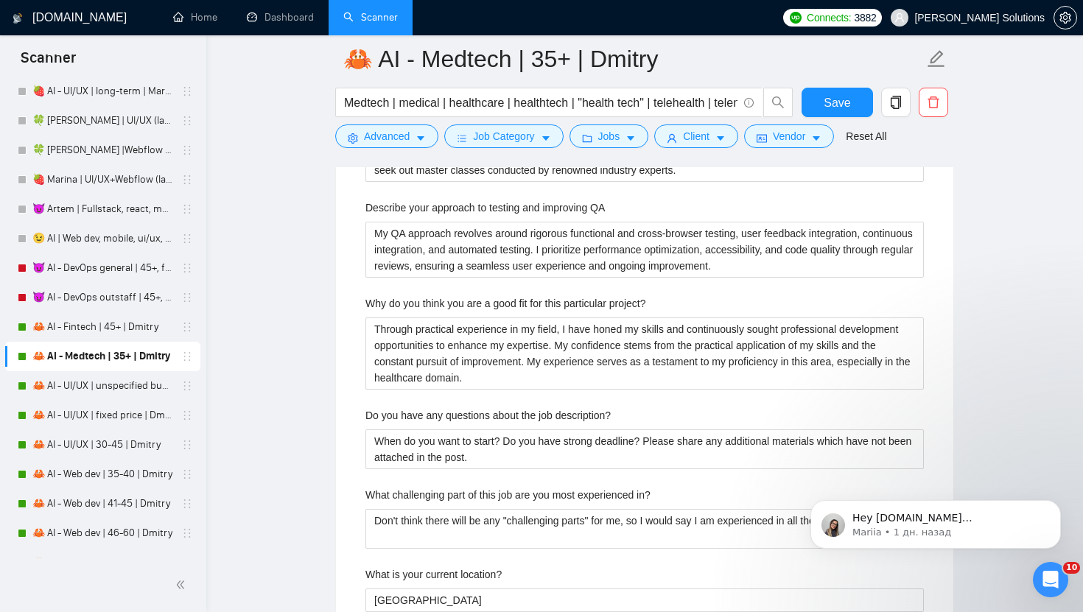
click at [523, 298] on label "Why do you think you are a good fit for this particular project?" at bounding box center [505, 303] width 281 height 16
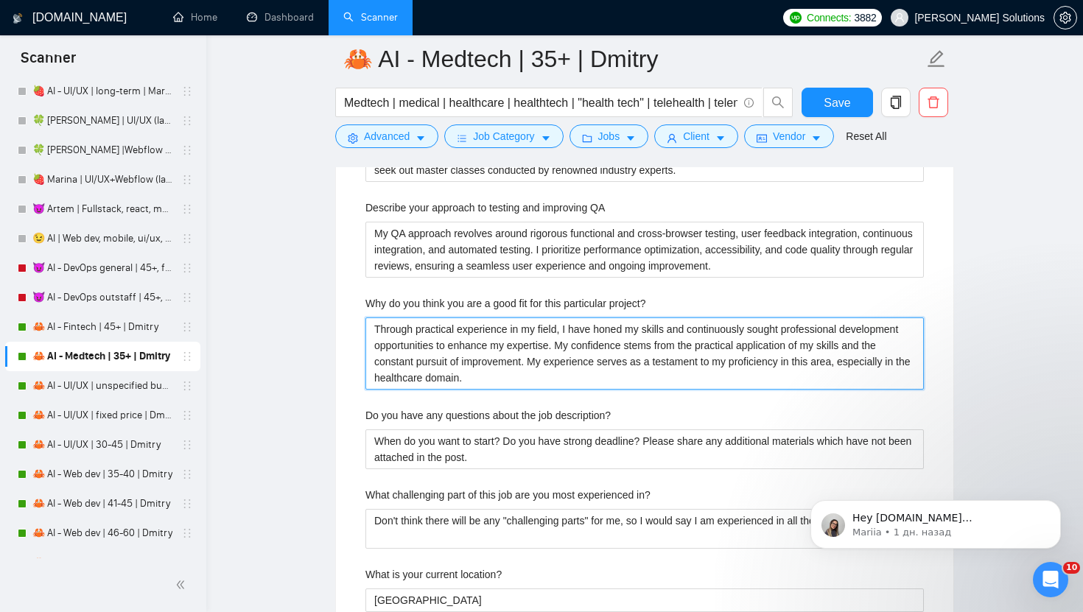
click at [523, 318] on project\? "Through practical experience in my field, I have honed my skills and continuous…" at bounding box center [644, 354] width 559 height 72
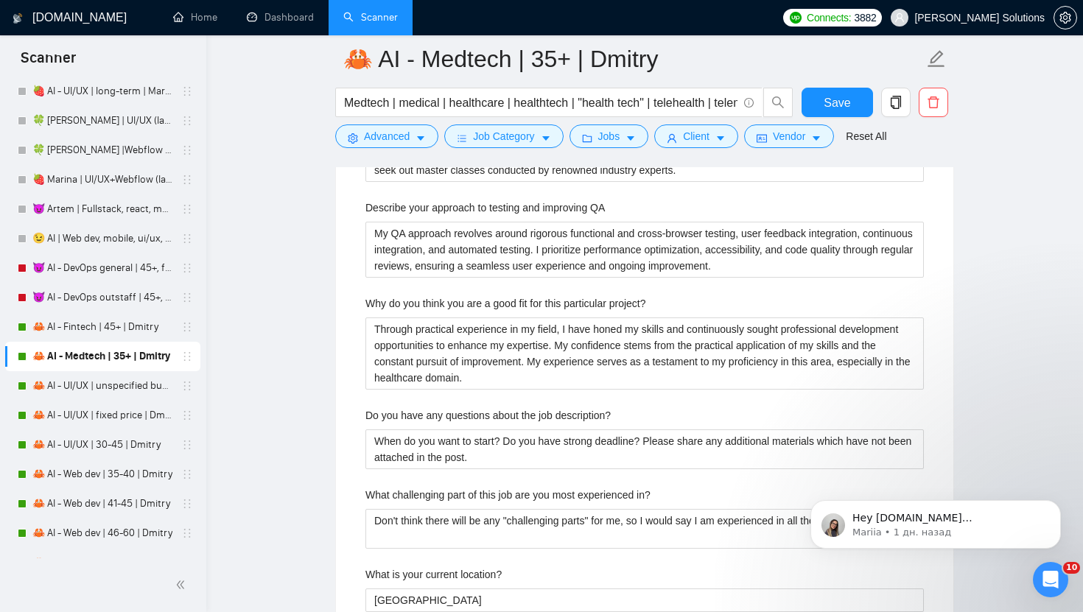
click at [523, 298] on label "Why do you think you are a good fit for this particular project?" at bounding box center [505, 303] width 281 height 16
click at [523, 318] on project\? "Through practical experience in my field, I have honed my skills and continuous…" at bounding box center [644, 354] width 559 height 72
click at [523, 298] on label "Why do you think you are a good fit for this particular project?" at bounding box center [505, 303] width 281 height 16
click at [523, 318] on project\? "Through practical experience in my field, I have honed my skills and continuous…" at bounding box center [644, 354] width 559 height 72
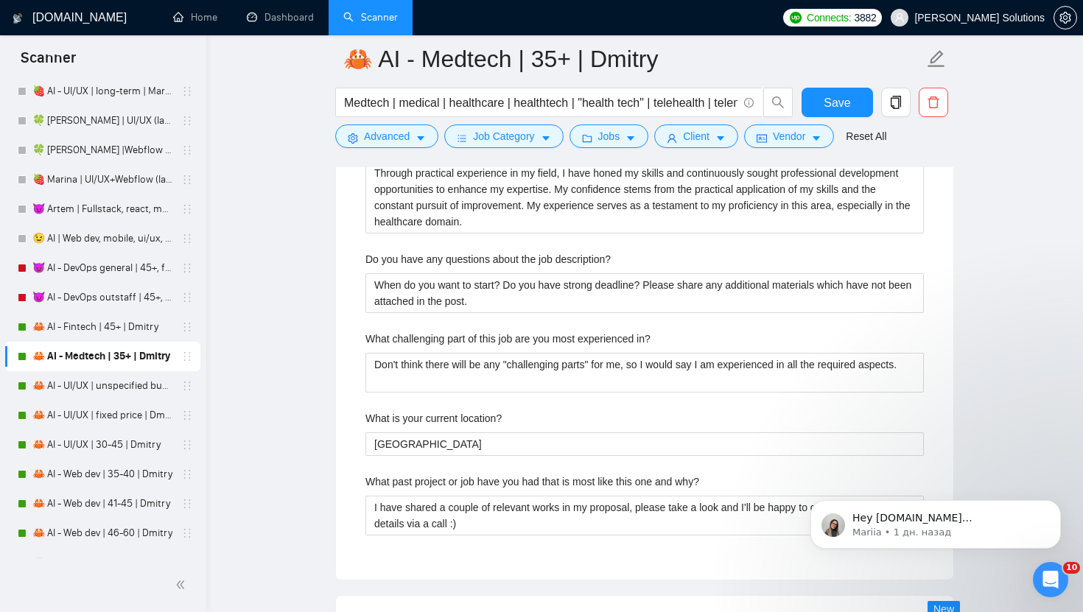
scroll to position [3054, 0]
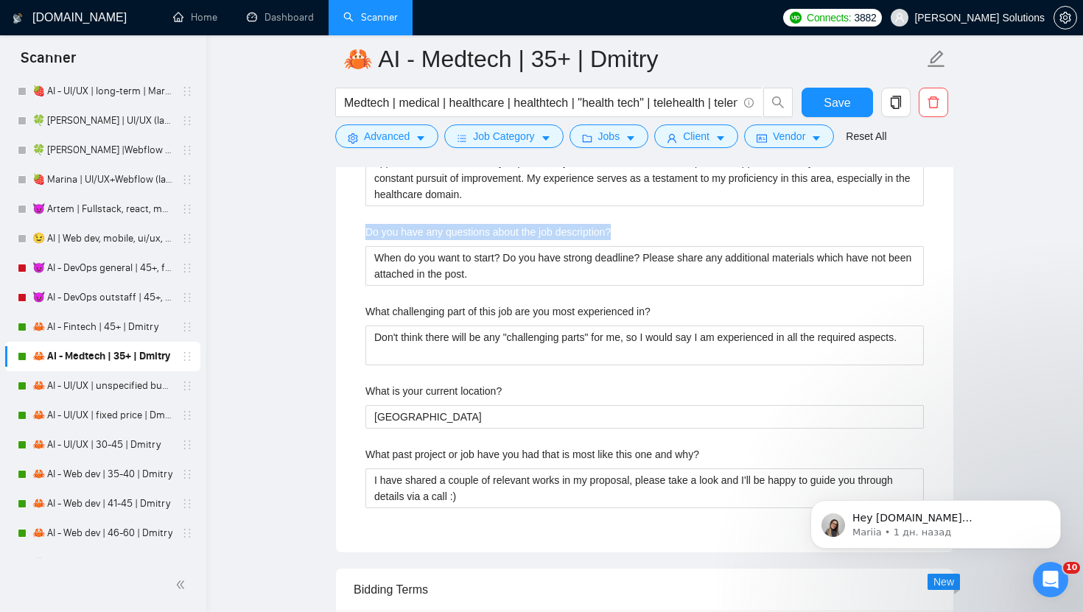
drag, startPoint x: 634, startPoint y: 237, endPoint x: 357, endPoint y: 233, distance: 277.1
click at [357, 233] on div "Describe your recent experience with similar projects My latest projects for th…" at bounding box center [645, 71] width 582 height 927
copy label "Do you have any questions about the job description?"
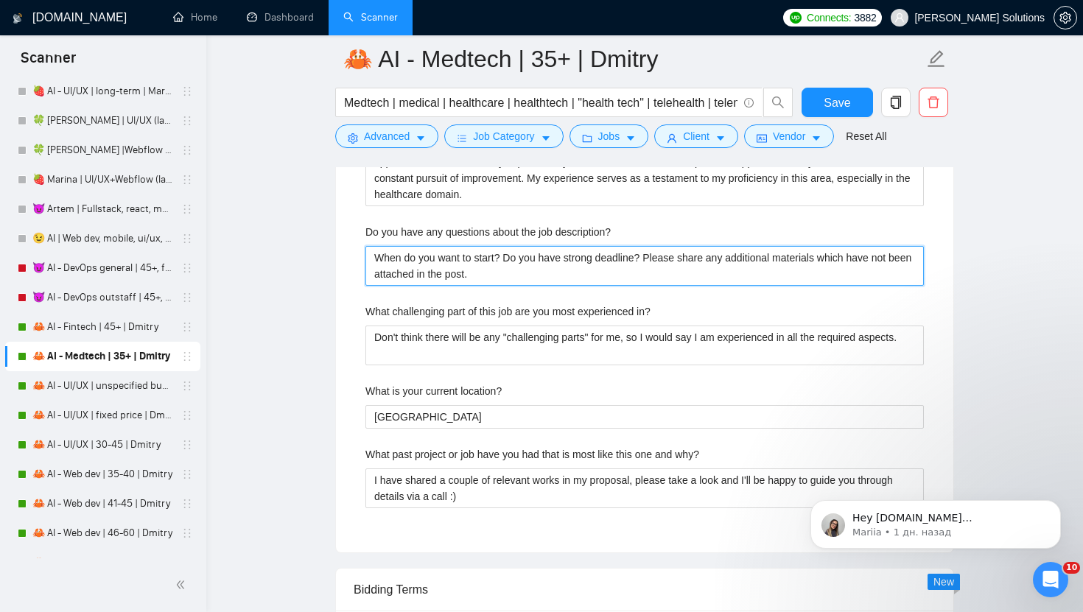
click at [566, 262] on description\? "When do you want to start? Do you have strong deadline? Please share any additi…" at bounding box center [644, 266] width 559 height 40
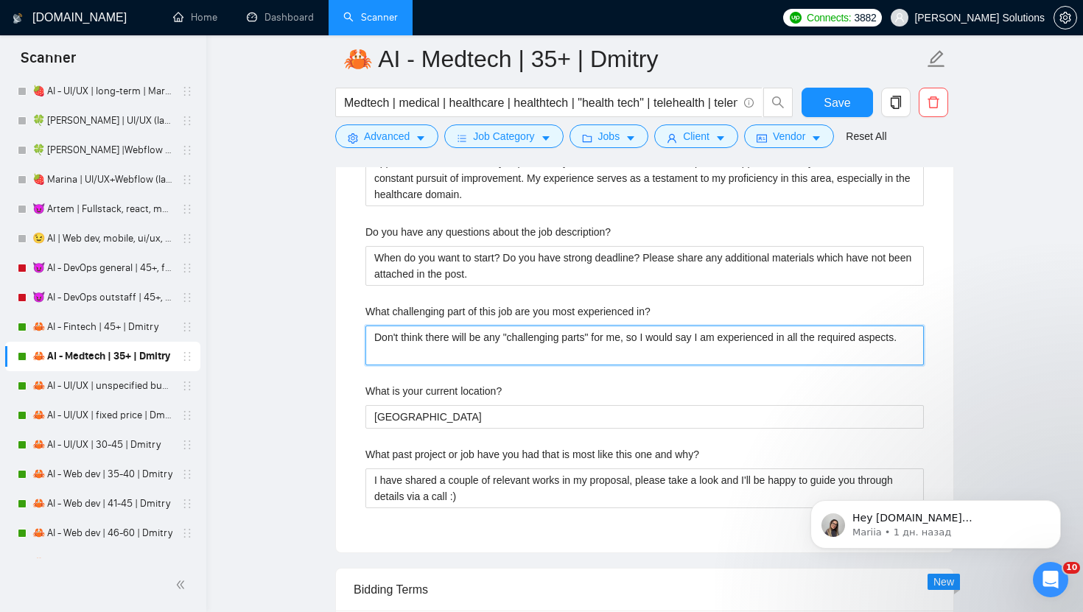
click at [550, 337] on in\? "Don't think there will be any "challenging parts" for me, so I would say I am e…" at bounding box center [644, 346] width 559 height 40
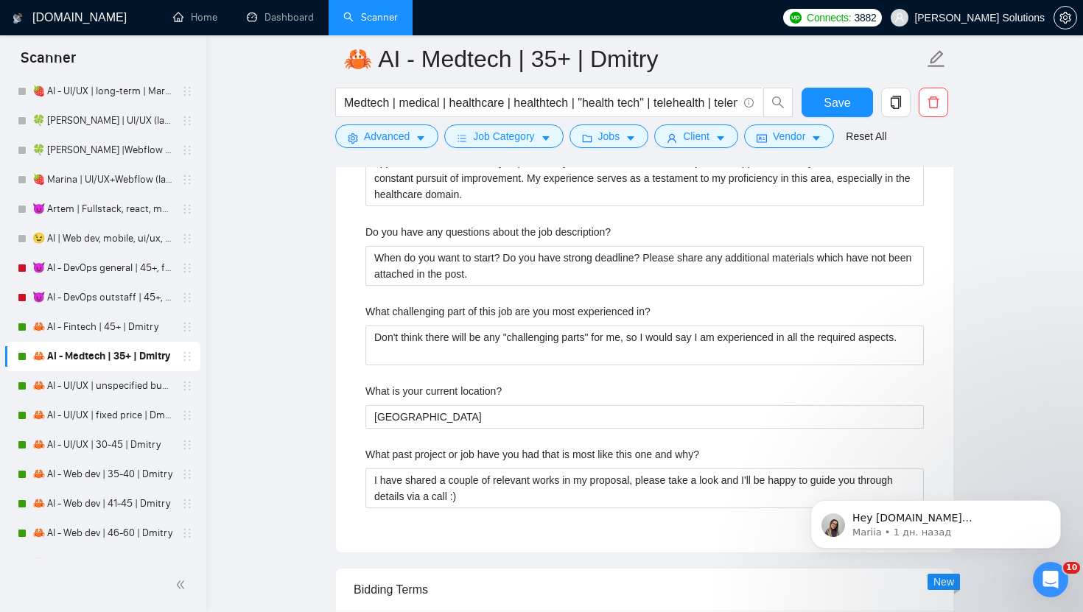
click at [484, 315] on label "What challenging part of this job are you most experienced in?" at bounding box center [507, 312] width 285 height 16
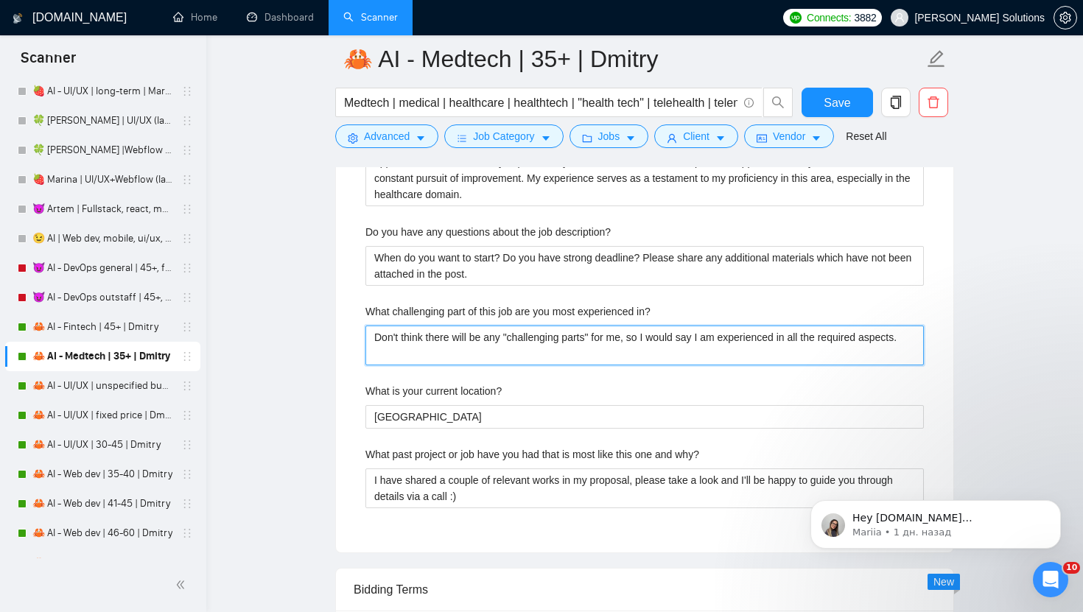
click at [484, 326] on in\? "Don't think there will be any "challenging parts" for me, so I would say I am e…" at bounding box center [644, 346] width 559 height 40
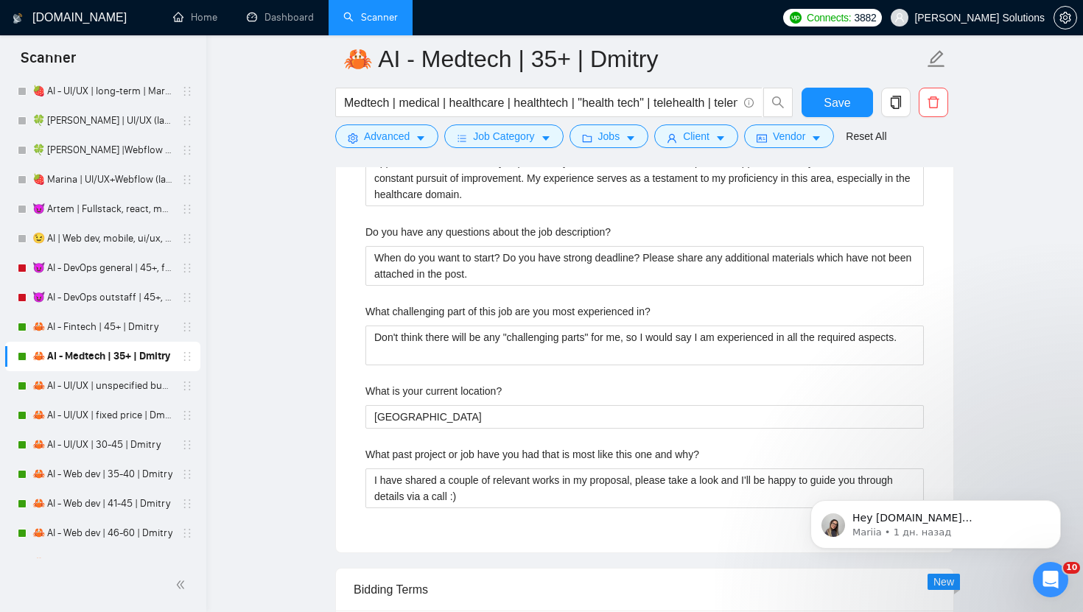
click at [484, 315] on label "What challenging part of this job are you most experienced in?" at bounding box center [507, 312] width 285 height 16
click at [484, 326] on in\? "Don't think there will be any "challenging parts" for me, so I would say I am e…" at bounding box center [644, 346] width 559 height 40
click at [484, 315] on label "What challenging part of this job are you most experienced in?" at bounding box center [507, 312] width 285 height 16
click at [484, 326] on in\? "Don't think there will be any "challenging parts" for me, so I would say I am e…" at bounding box center [644, 346] width 559 height 40
drag, startPoint x: 522, startPoint y: 395, endPoint x: 341, endPoint y: 393, distance: 181.3
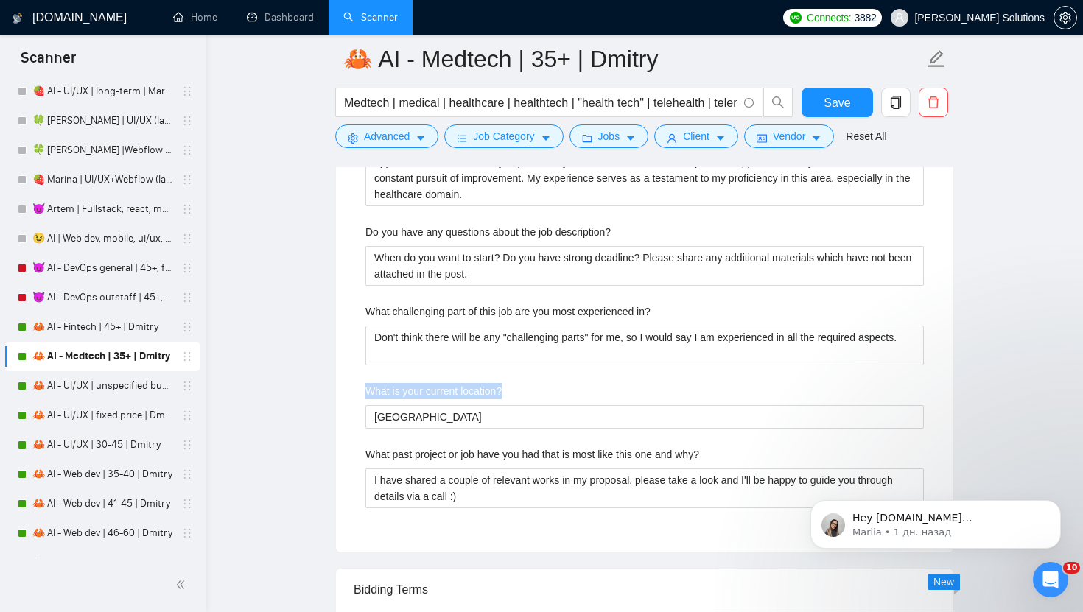
click at [341, 393] on div "Default answer template: [answer] Most frequent questions: Describe your recent…" at bounding box center [644, 7] width 617 height 1092
copy label "What is your current location?"
click at [495, 429] on div "Describe your recent experience with similar projects My latest projects for th…" at bounding box center [645, 71] width 582 height 927
click at [495, 421] on location\? "[GEOGRAPHIC_DATA]" at bounding box center [644, 417] width 559 height 24
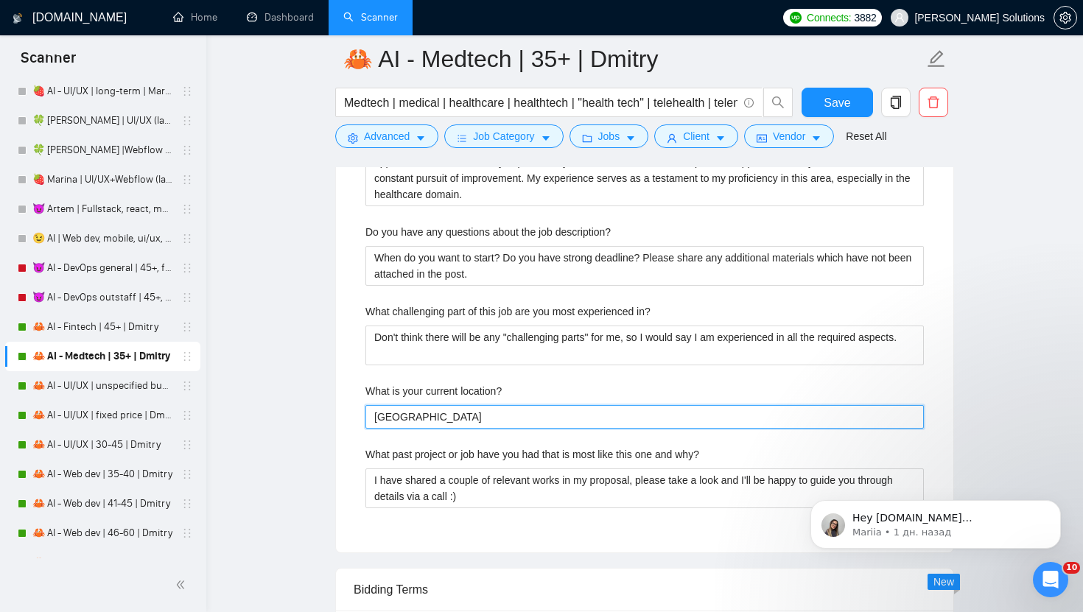
click at [500, 421] on location\? "[GEOGRAPHIC_DATA]" at bounding box center [644, 417] width 559 height 24
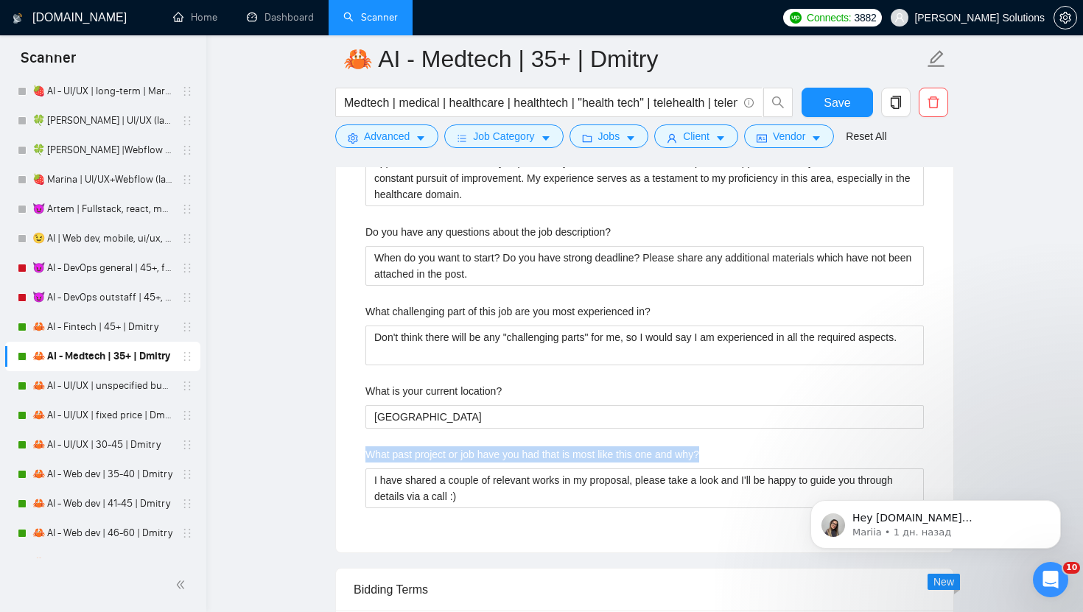
drag, startPoint x: 718, startPoint y: 461, endPoint x: 348, endPoint y: 457, distance: 369.9
click at [348, 457] on div "Default answer template: [answer] Most frequent questions: Describe your recent…" at bounding box center [644, 7] width 617 height 1092
copy label "What past project or job have you had that is most like this one and why?"
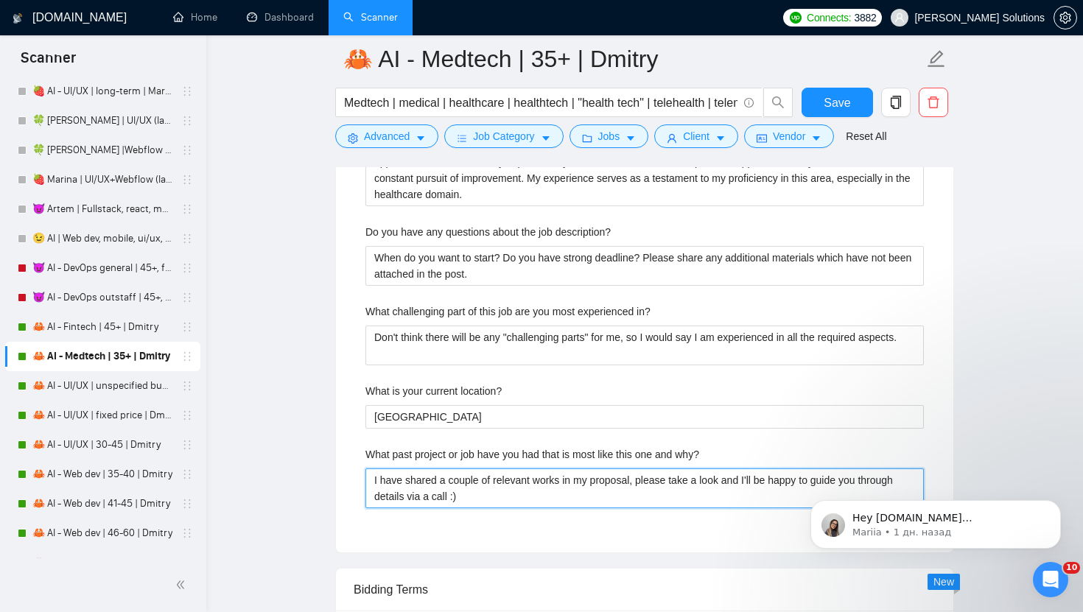
click at [480, 500] on why\? "I have shared a couple of relevant works in my proposal, please take a look and…" at bounding box center [644, 489] width 559 height 40
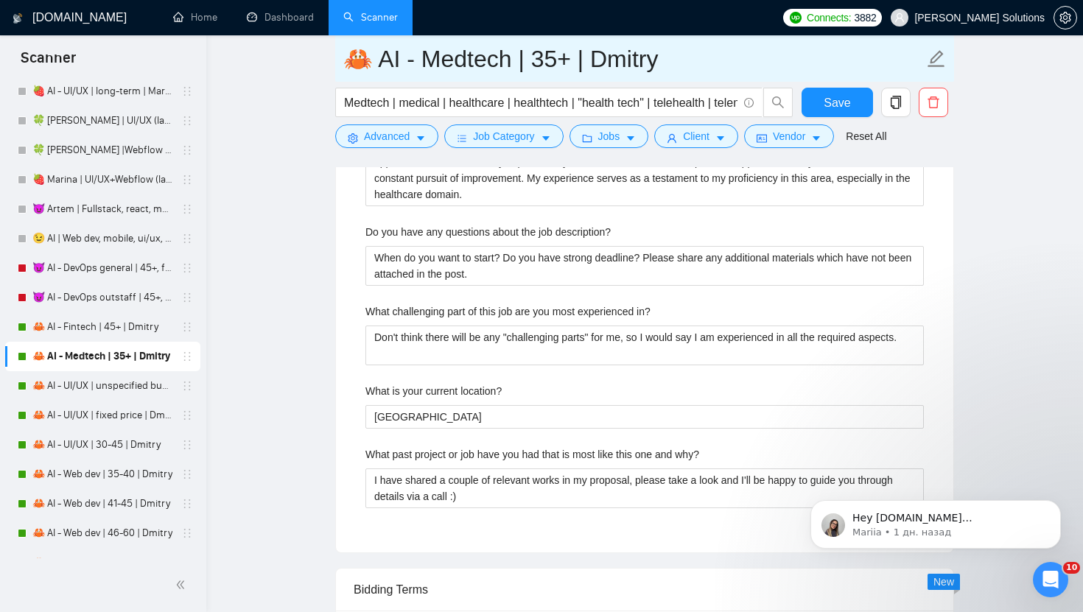
click at [562, 71] on input "🦀 AI - Medtech | 35+ | Dmitry" at bounding box center [633, 59] width 581 height 37
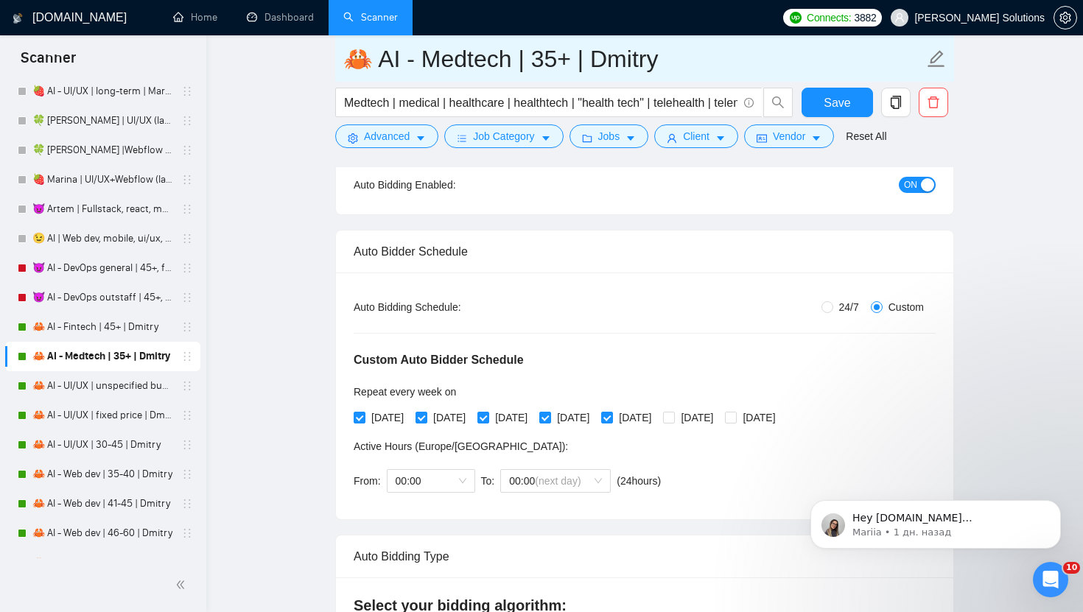
scroll to position [0, 0]
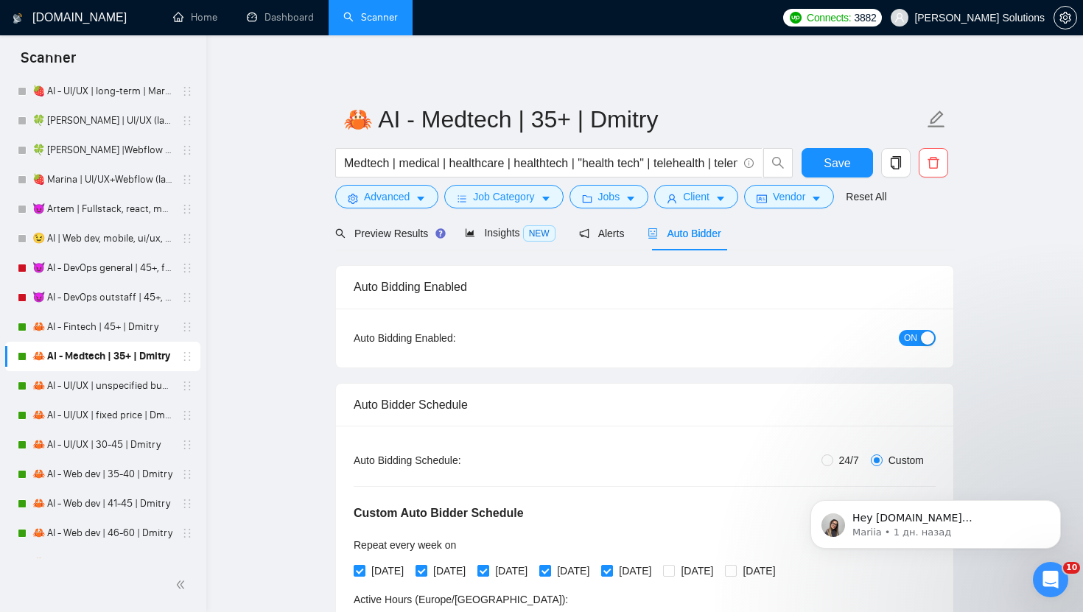
click at [911, 338] on span "ON" at bounding box center [910, 338] width 13 height 16
click at [844, 171] on span "Save" at bounding box center [837, 163] width 27 height 18
click at [297, 11] on link "Dashboard" at bounding box center [280, 17] width 67 height 13
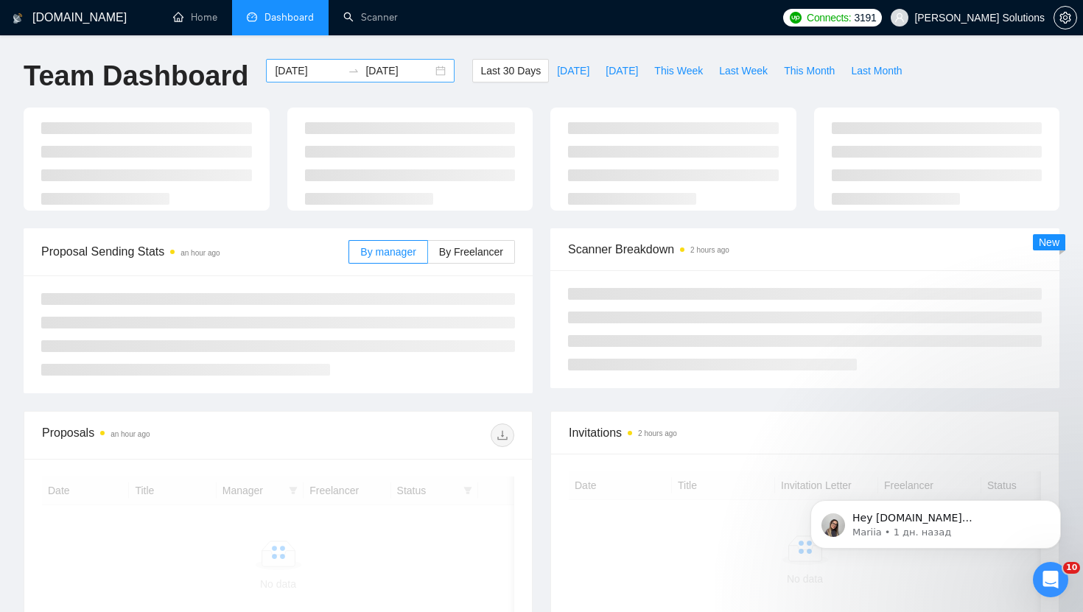
click at [348, 74] on icon "swap-right" at bounding box center [354, 71] width 12 height 12
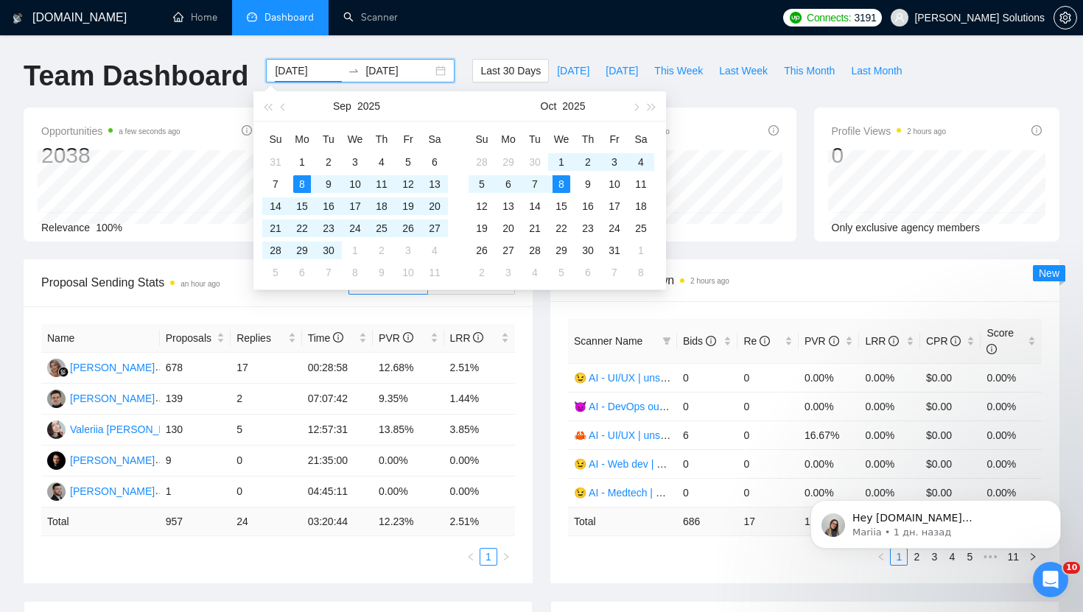
type input "[DATE]"
click at [563, 189] on div "8" at bounding box center [562, 184] width 18 height 18
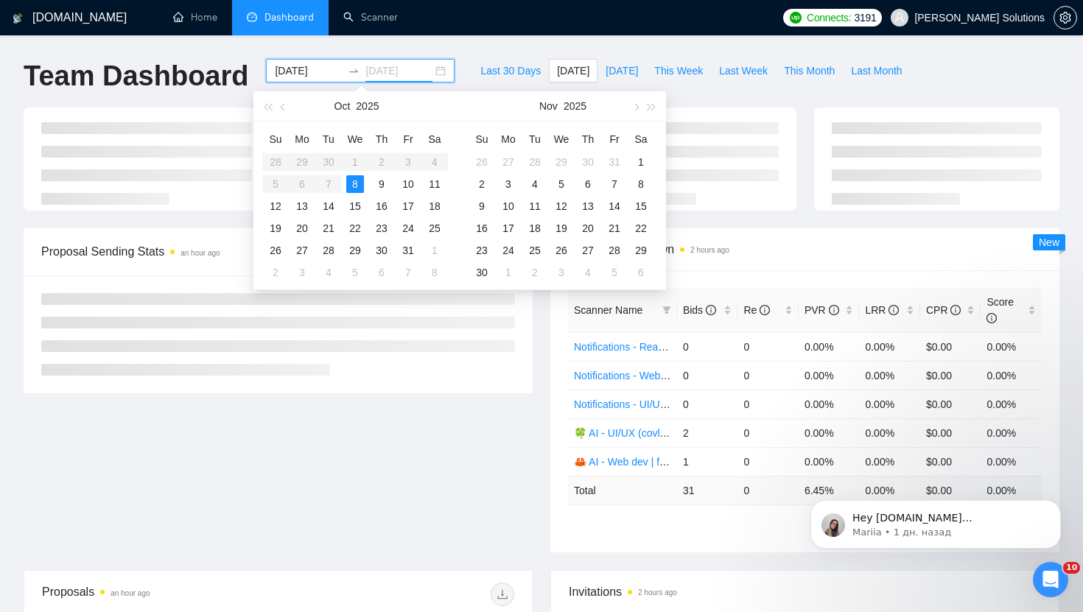
type input "[DATE]"
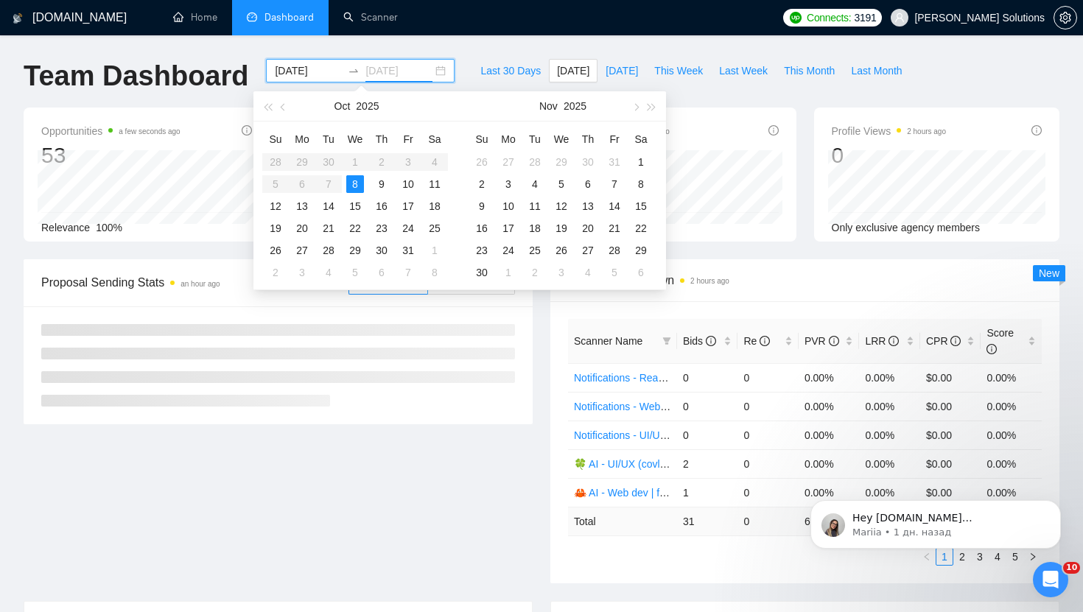
click at [357, 181] on div "8" at bounding box center [355, 184] width 18 height 18
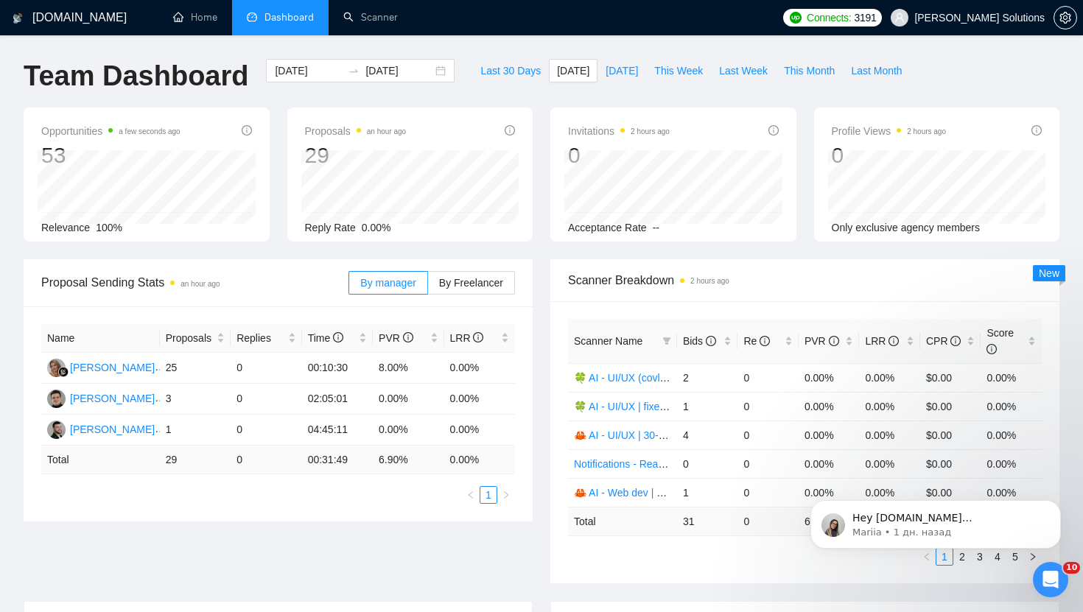
click at [651, 554] on ul "1 2 3 4 5" at bounding box center [805, 557] width 474 height 18
click at [1057, 511] on button "Dismiss notification" at bounding box center [1056, 504] width 19 height 19
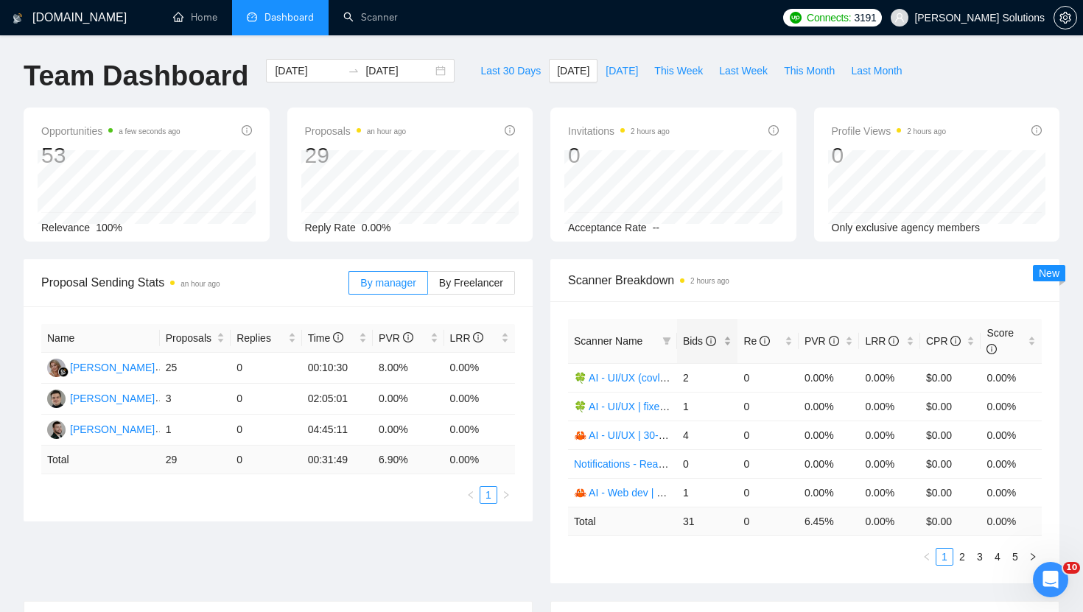
click at [695, 338] on span "Bids" at bounding box center [699, 341] width 33 height 12
click at [959, 562] on link "2" at bounding box center [962, 557] width 16 height 16
click at [981, 559] on link "3" at bounding box center [980, 557] width 16 height 16
click at [993, 556] on link "4" at bounding box center [998, 557] width 16 height 16
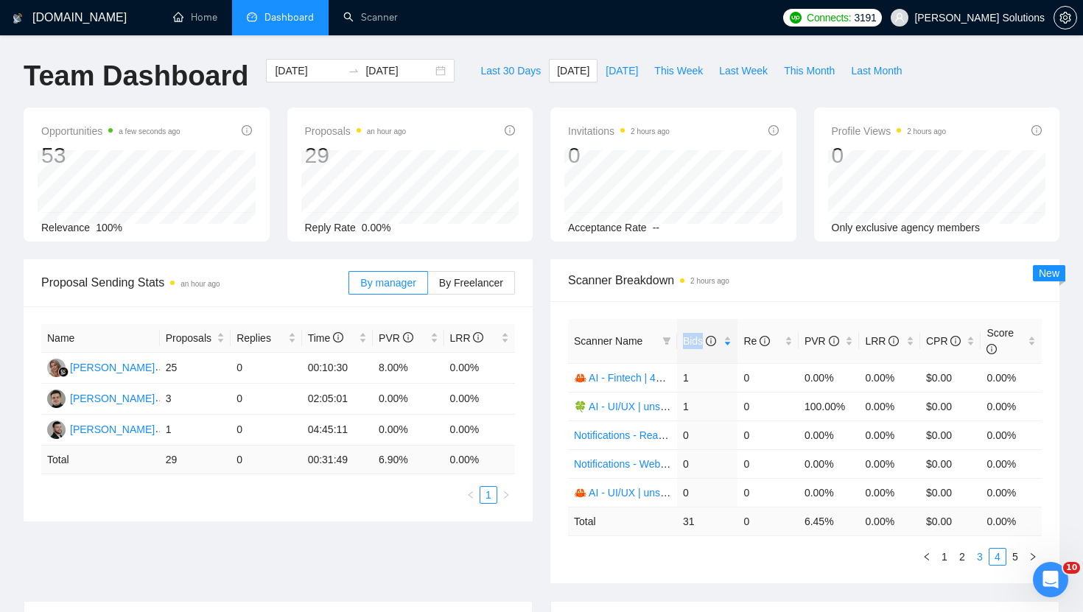
click at [984, 559] on link "3" at bounding box center [980, 557] width 16 height 16
click at [962, 559] on link "2" at bounding box center [962, 557] width 16 height 16
click at [945, 558] on link "1" at bounding box center [945, 557] width 16 height 16
click at [383, 24] on link "Scanner" at bounding box center [370, 17] width 55 height 13
